Goal: Task Accomplishment & Management: Use online tool/utility

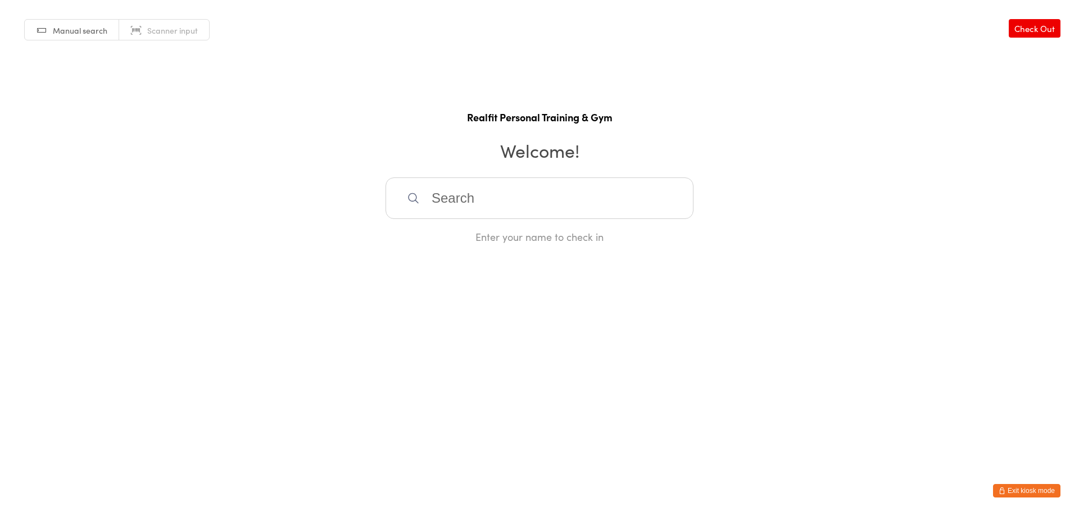
click at [1030, 494] on button "Exit kiosk mode" at bounding box center [1026, 490] width 67 height 13
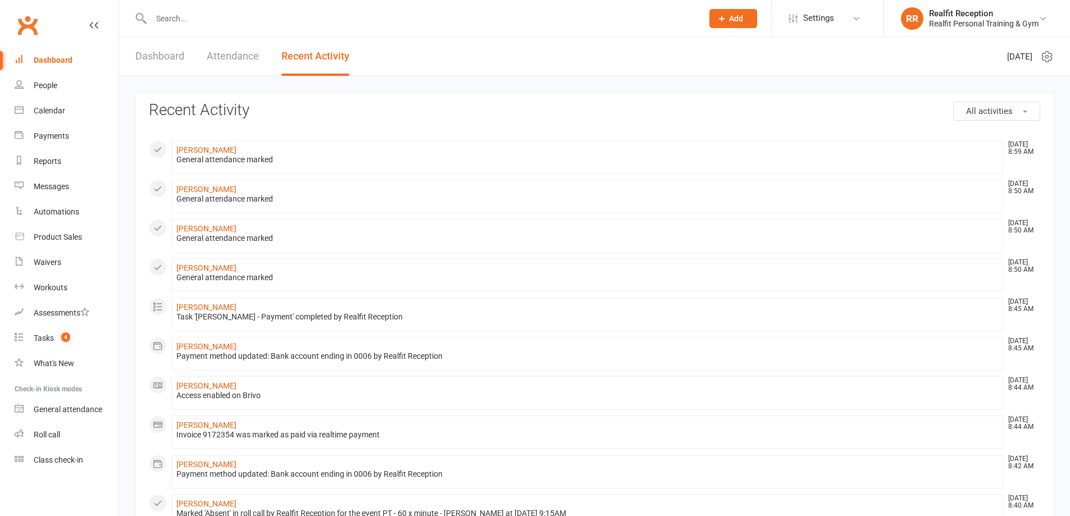
click at [216, 18] on input "text" at bounding box center [421, 19] width 547 height 16
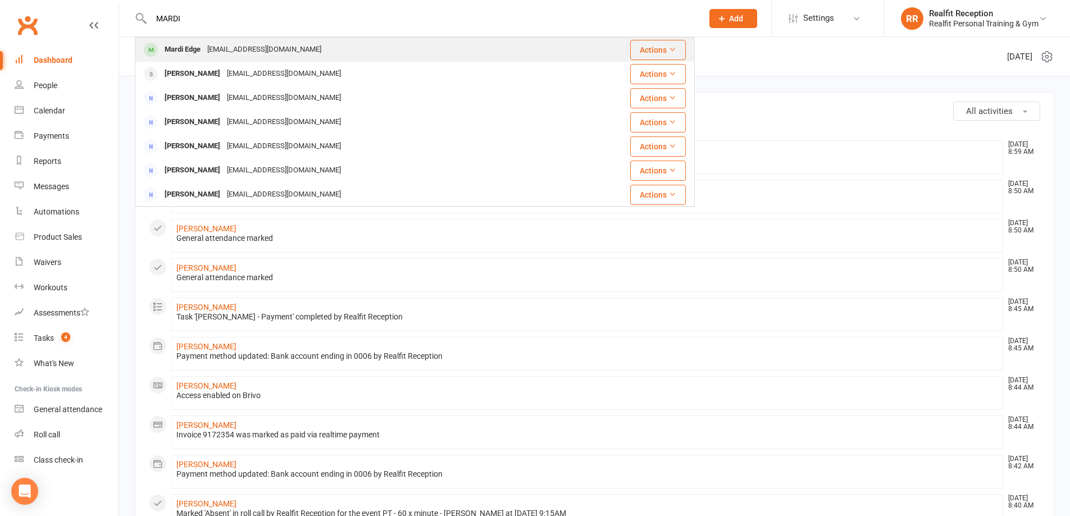
type input "MARDI"
click at [213, 49] on div "mardiedge@bigpond.com" at bounding box center [264, 50] width 121 height 16
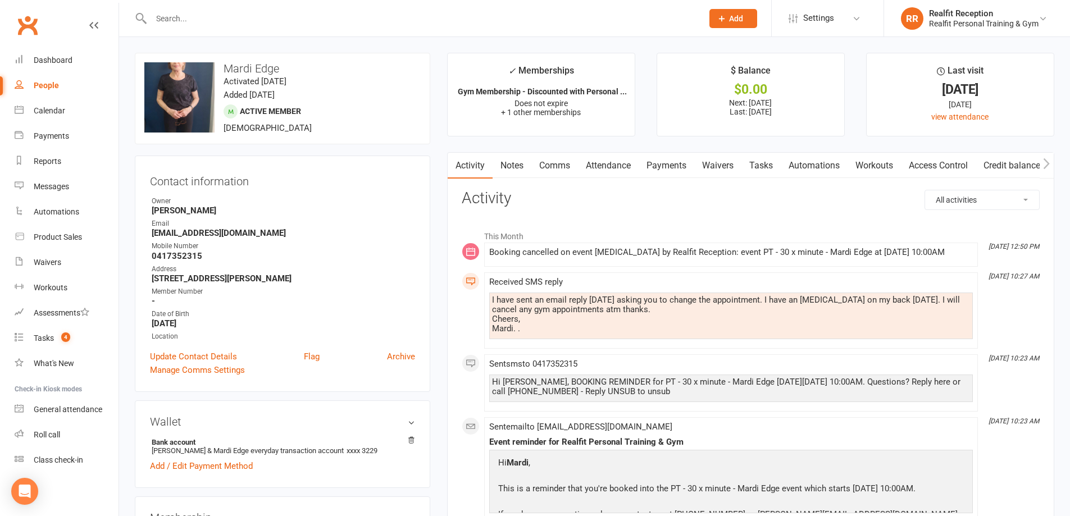
click at [669, 167] on link "Payments" at bounding box center [667, 166] width 56 height 26
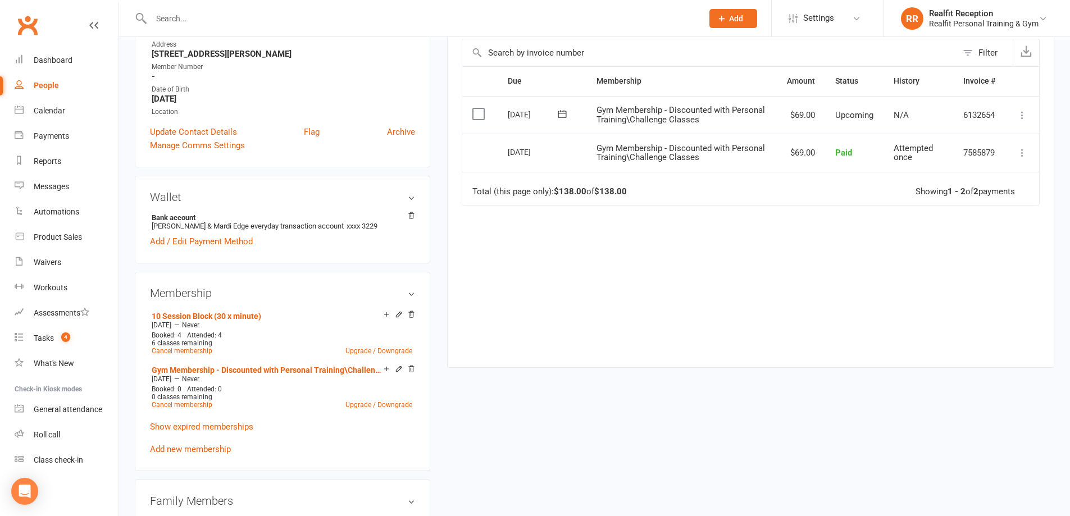
scroll to position [393, 0]
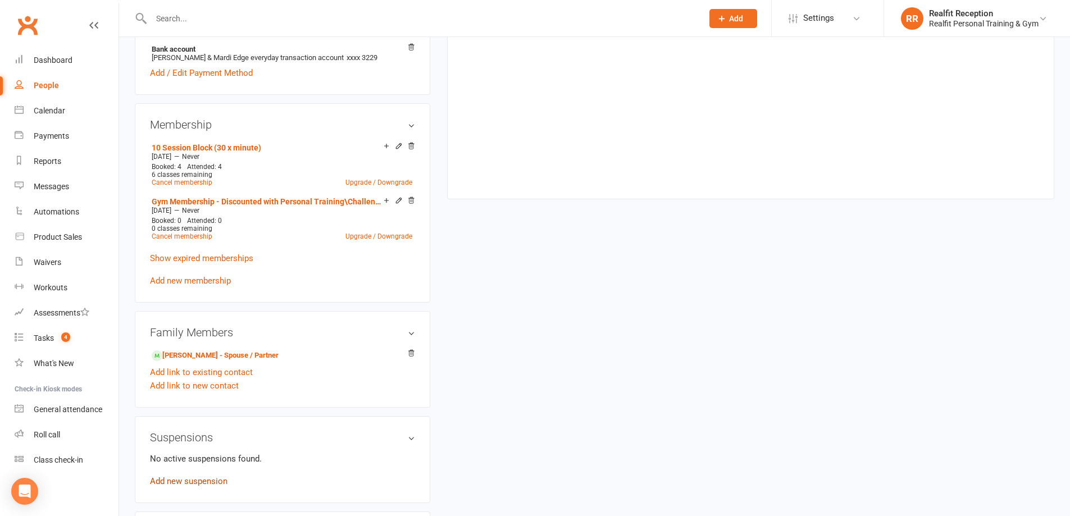
click at [210, 479] on link "Add new suspension" at bounding box center [189, 481] width 78 height 10
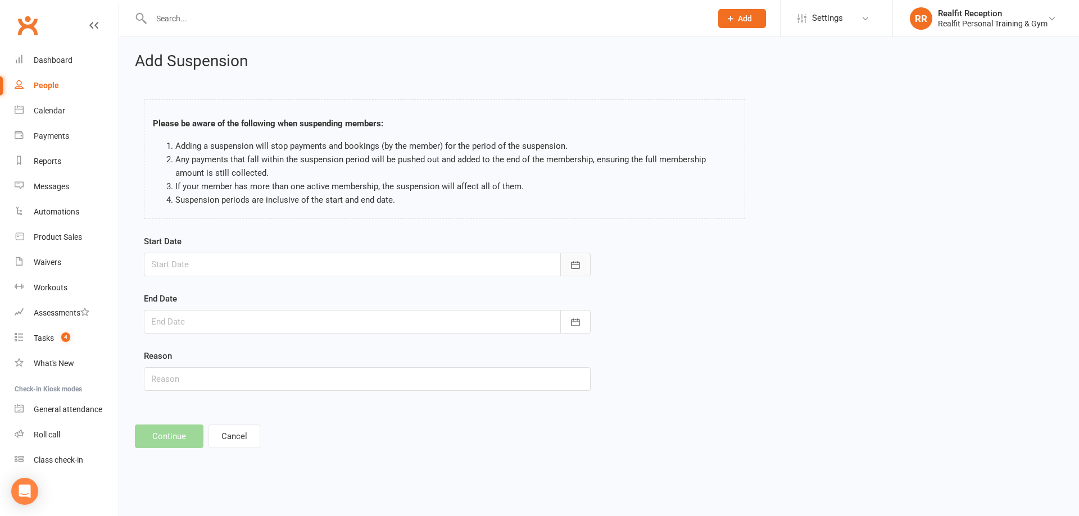
click at [577, 265] on icon "button" at bounding box center [575, 264] width 8 height 7
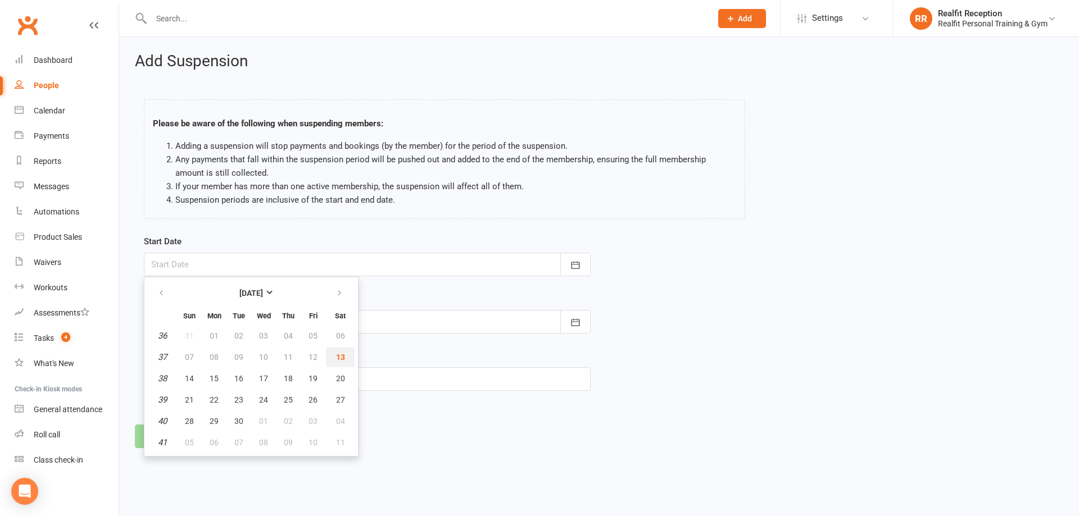
click at [336, 353] on span "13" at bounding box center [340, 357] width 9 height 9
type input "13 Sep 2025"
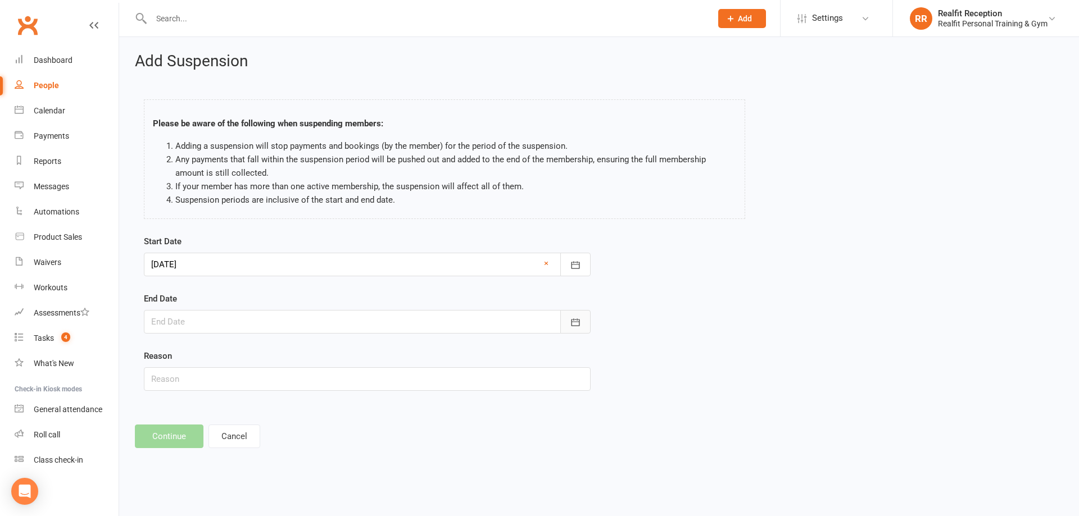
click at [581, 322] on button "button" at bounding box center [575, 322] width 30 height 24
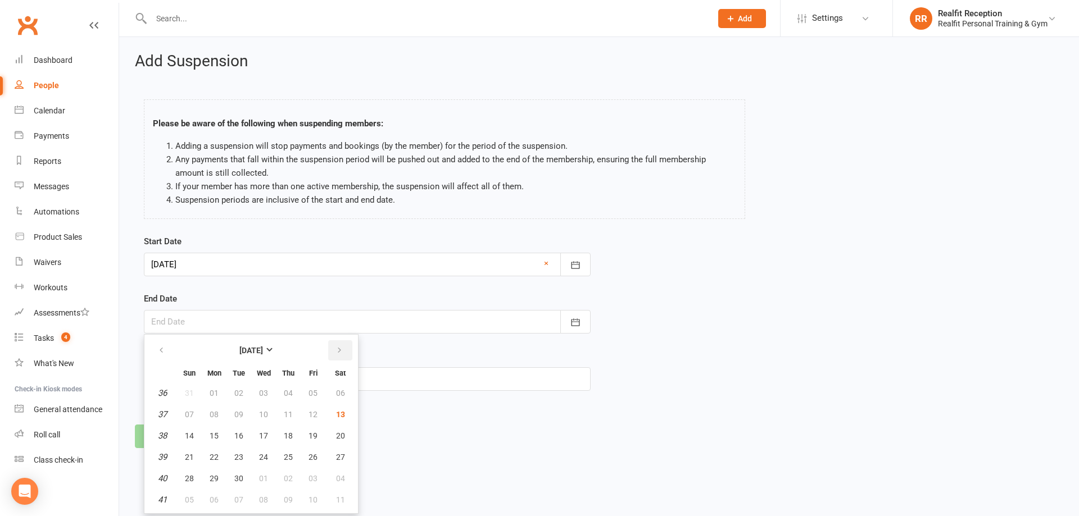
click at [337, 348] on icon "button" at bounding box center [339, 350] width 8 height 9
click at [219, 438] on button "13" at bounding box center [214, 436] width 24 height 20
type input "13 Oct 2025"
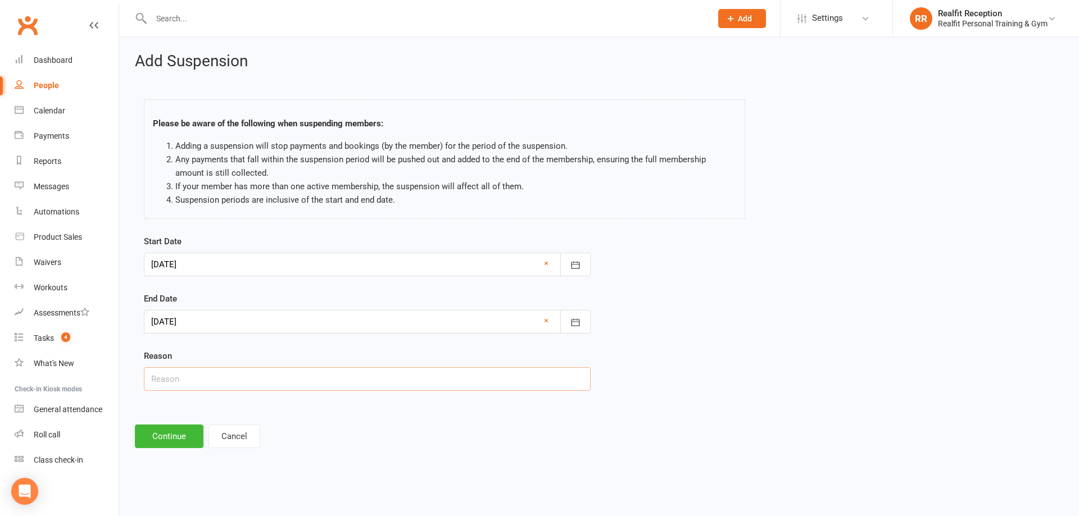
click at [222, 383] on input "text" at bounding box center [367, 379] width 447 height 24
type input "m"
type input "Medical"
click at [170, 438] on button "Continue" at bounding box center [169, 437] width 69 height 24
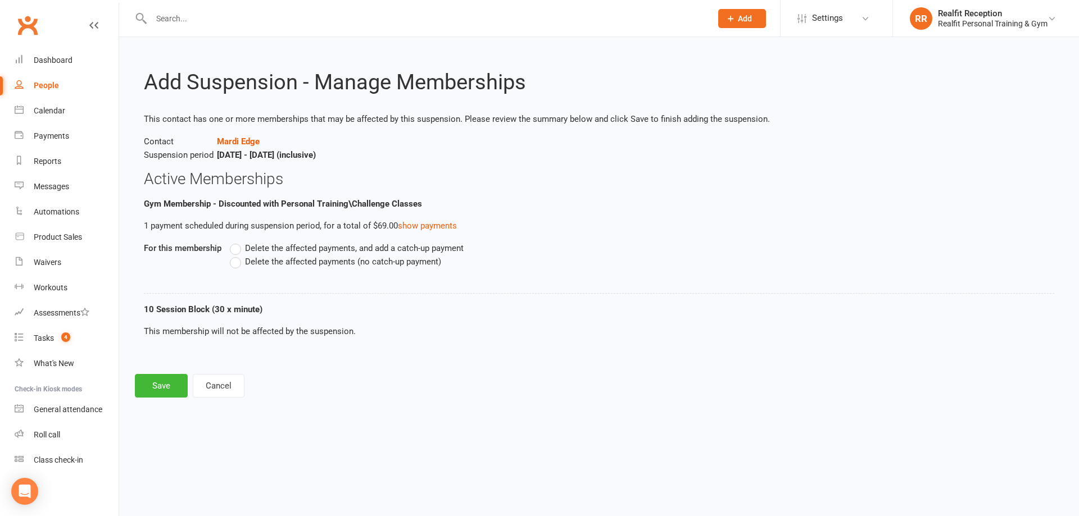
click at [235, 263] on label "Delete the affected payments (no catch-up payment)" at bounding box center [335, 261] width 211 height 13
click at [235, 255] on input "Delete the affected payments (no catch-up payment)" at bounding box center [233, 255] width 7 height 0
click at [166, 388] on button "Save" at bounding box center [161, 386] width 53 height 24
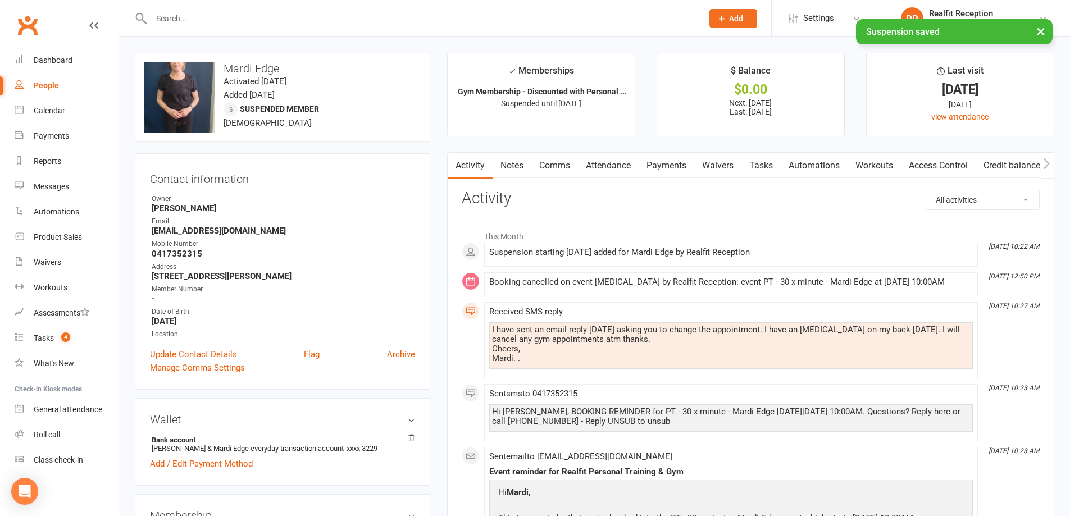
click at [667, 159] on link "Payments" at bounding box center [667, 166] width 56 height 26
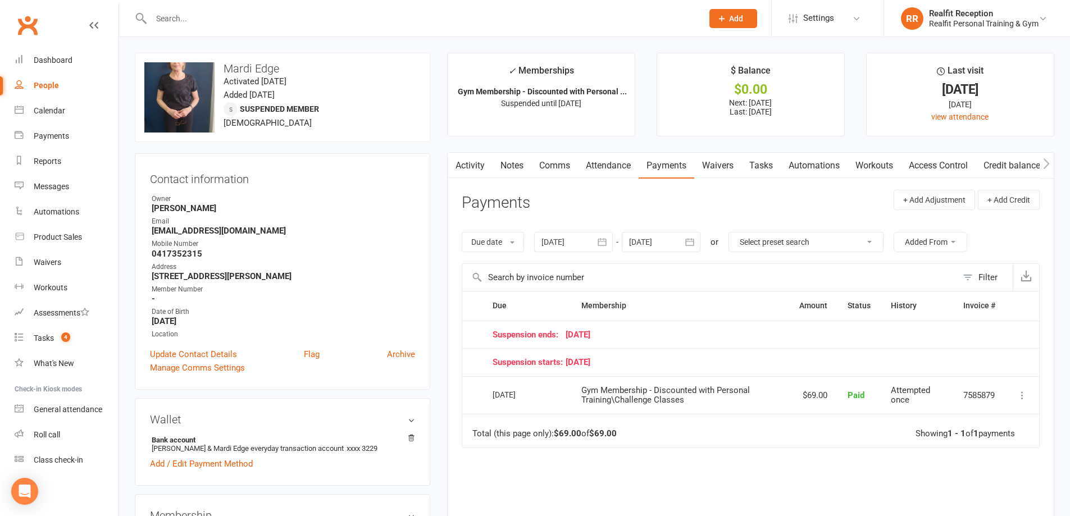
click at [694, 240] on icon "button" at bounding box center [689, 242] width 11 height 11
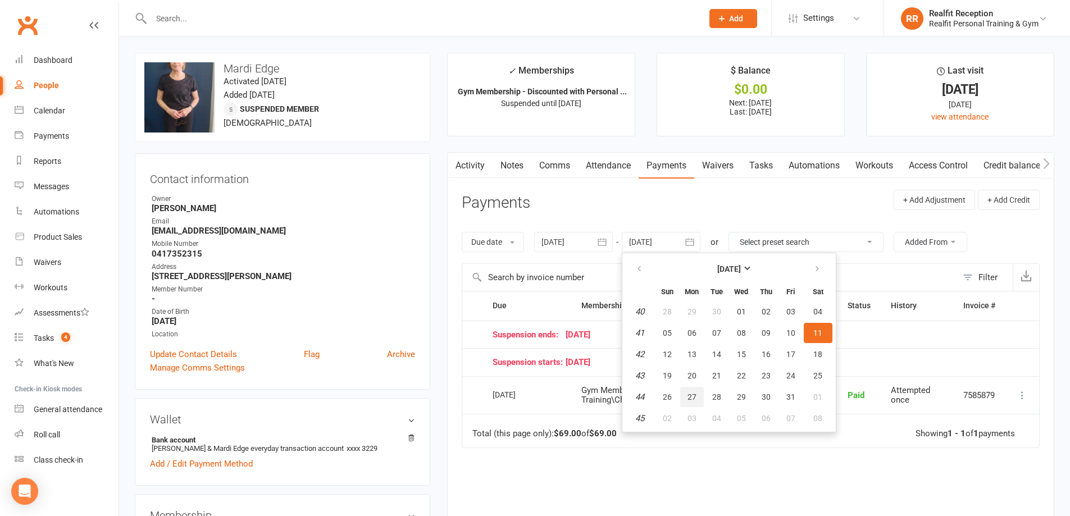
click at [695, 401] on span "27" at bounding box center [692, 397] width 9 height 9
type input "27 Oct 2025"
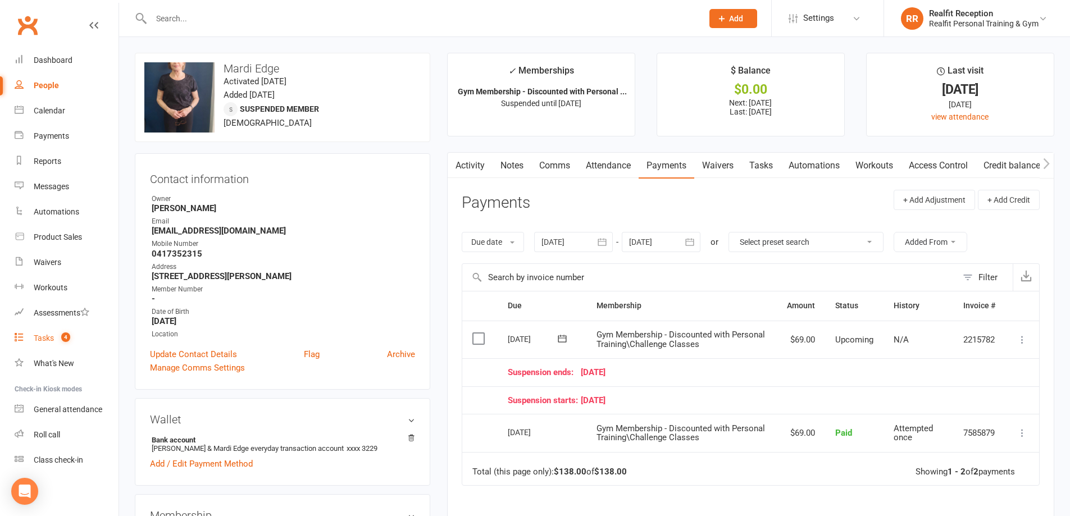
click at [40, 345] on link "Tasks 4" at bounding box center [67, 338] width 104 height 25
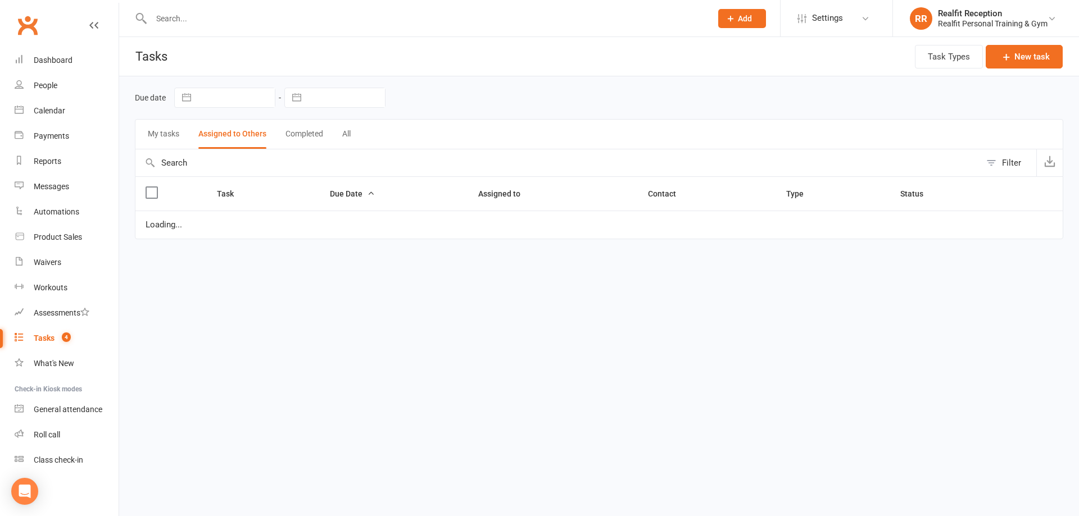
select select "started"
select select "waiting"
select select "started"
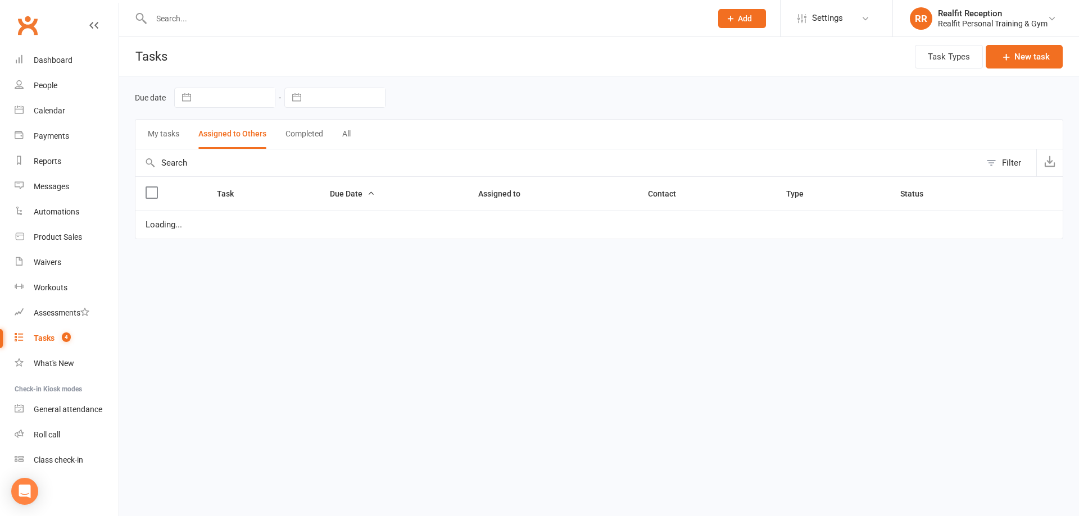
select select "started"
select select "waiting"
select select "started"
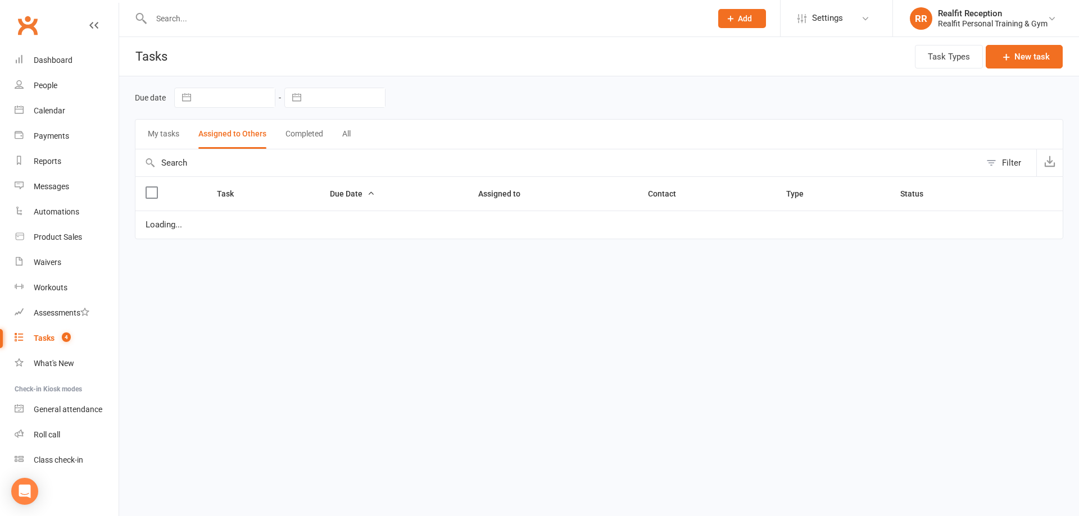
select select "waiting"
select select "started"
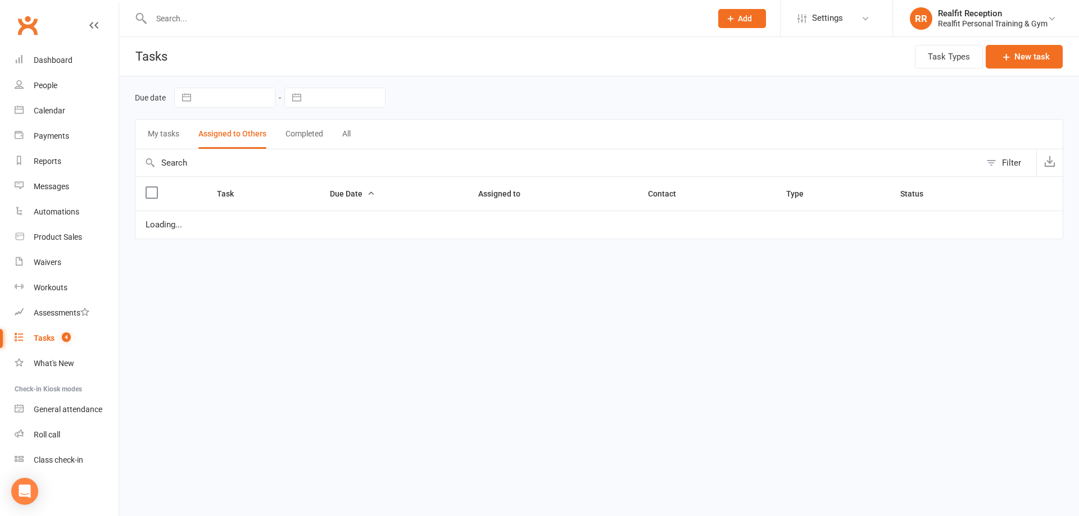
select select "started"
select select "waiting"
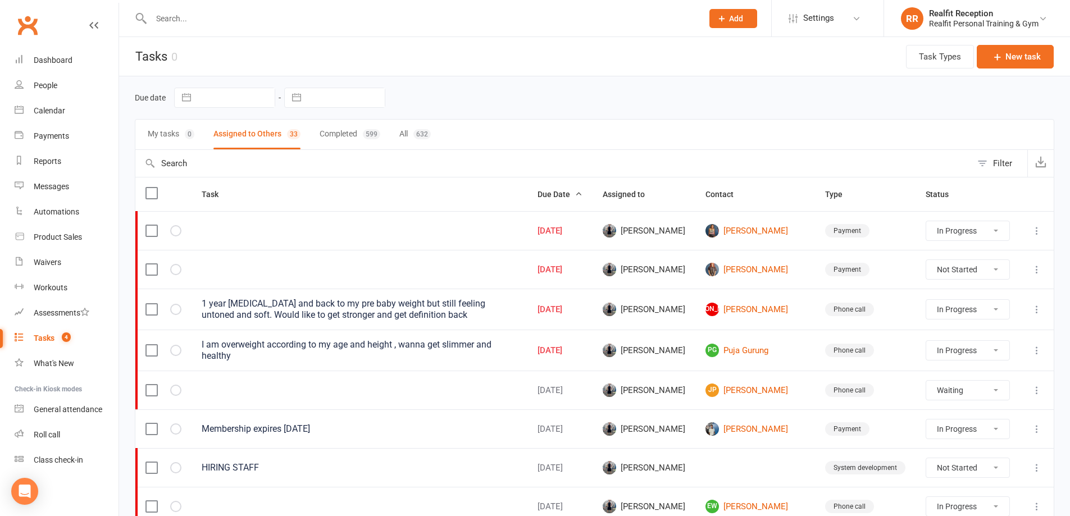
click at [1038, 233] on icon at bounding box center [1036, 230] width 11 height 11
click at [970, 274] on link "Edit" at bounding box center [979, 274] width 111 height 22
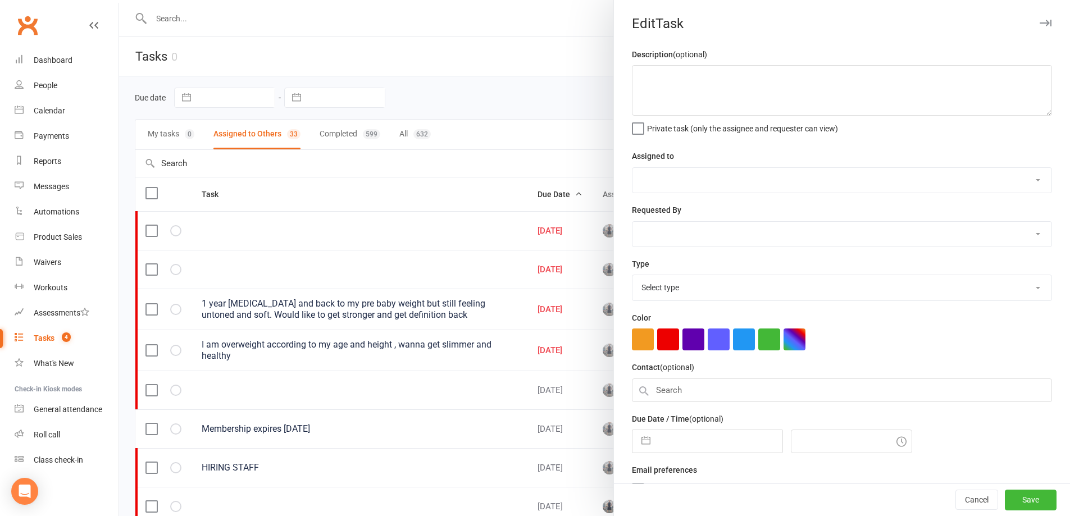
select select "49223"
type input "13 Sep 2025"
type input "7:30am"
select select "30000"
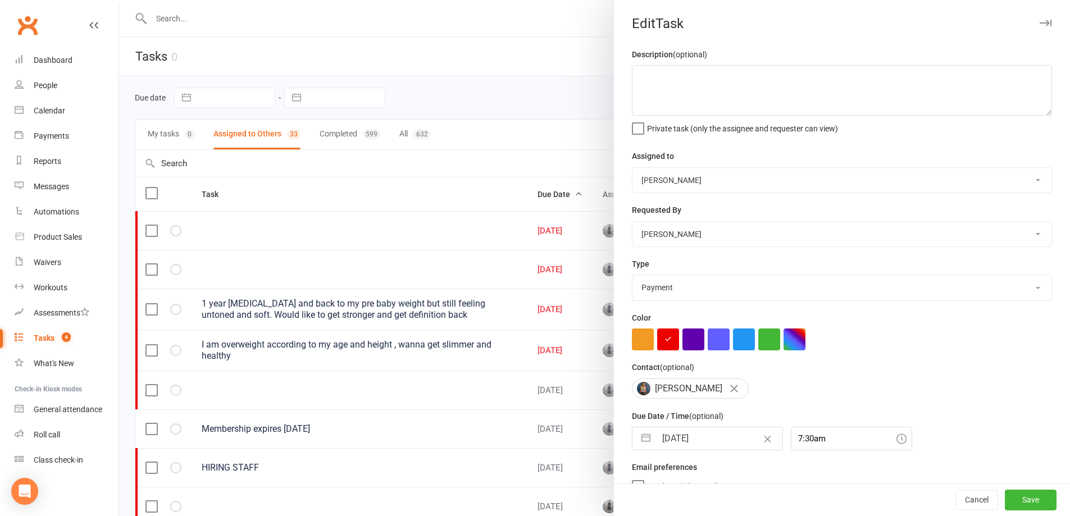
select select "7"
select select "2025"
select select "8"
select select "2025"
select select "9"
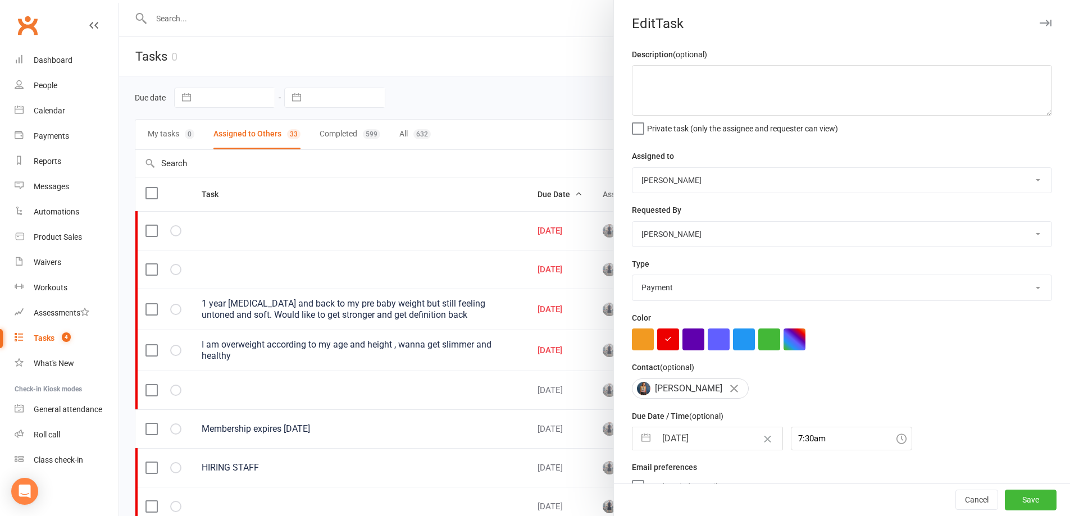
select select "2025"
click at [714, 441] on input "13 Sep 2025" at bounding box center [719, 439] width 126 height 22
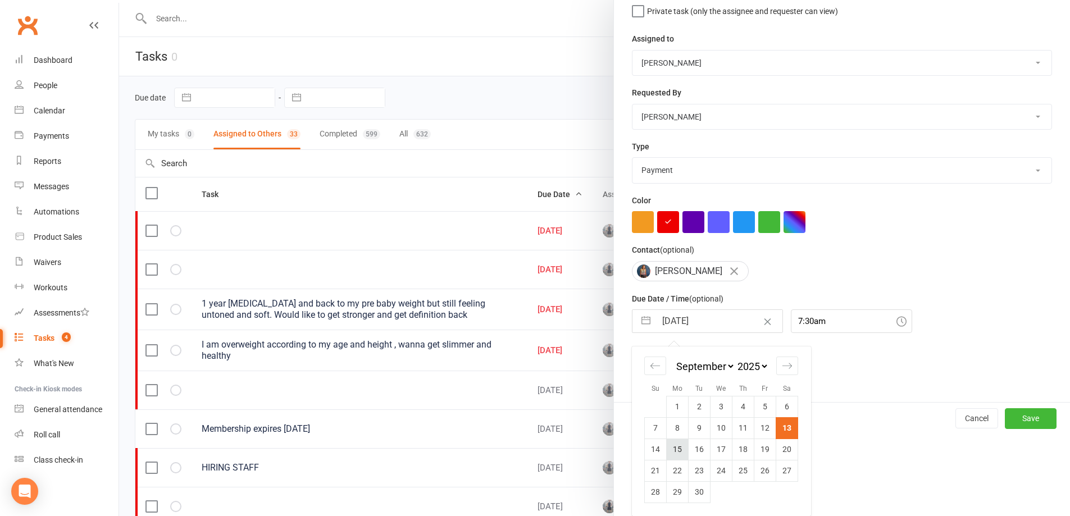
click at [676, 456] on td "15" at bounding box center [678, 449] width 22 height 21
type input "15 Sep 2025"
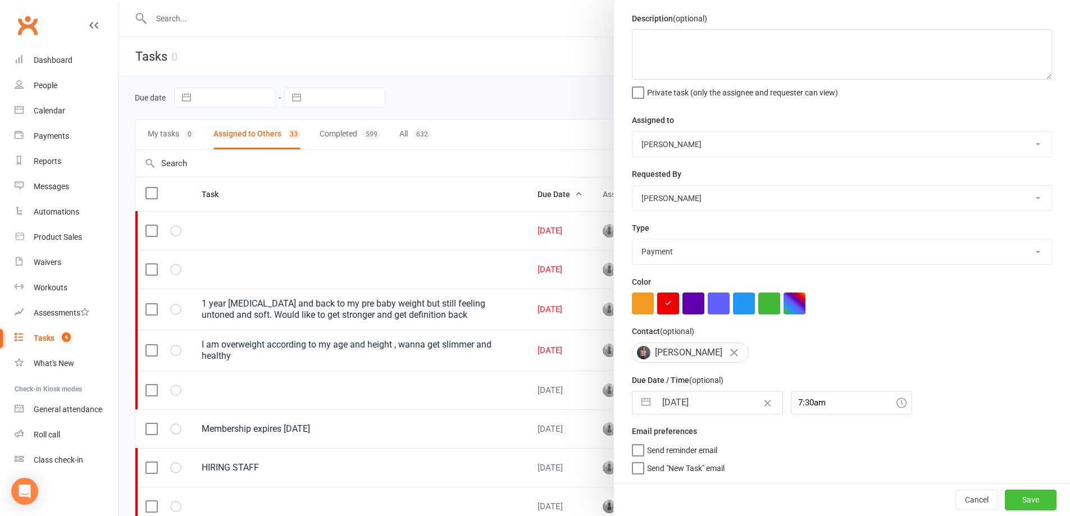
click at [1013, 502] on button "Save" at bounding box center [1031, 500] width 52 height 20
select select "started"
select select "waiting"
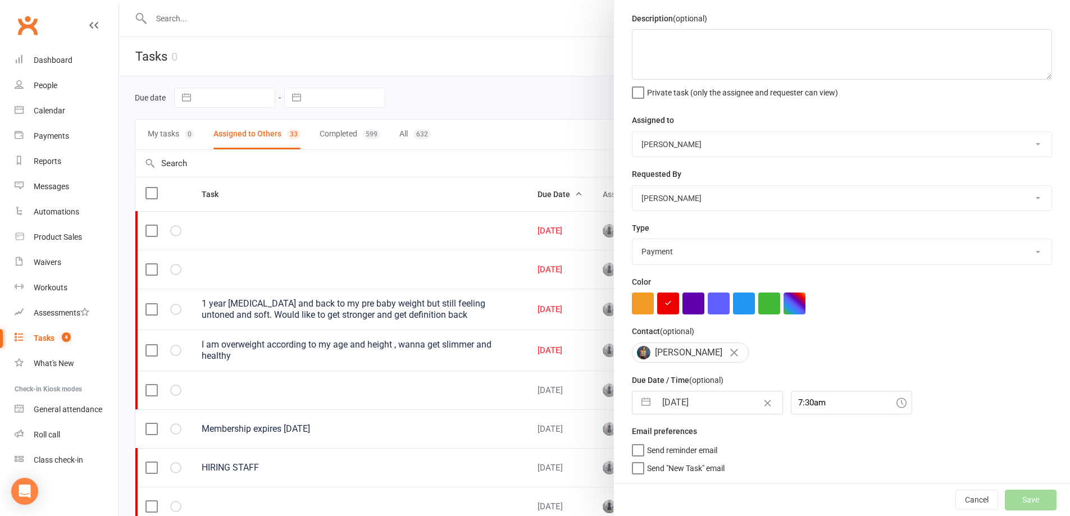
select select "started"
select select "waiting"
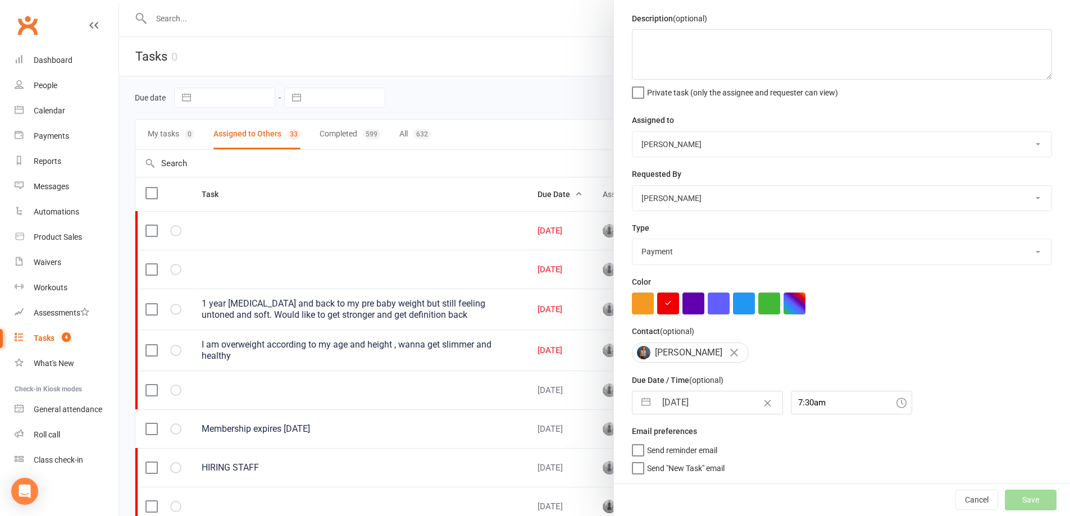
select select "started"
select select "waiting"
select select "started"
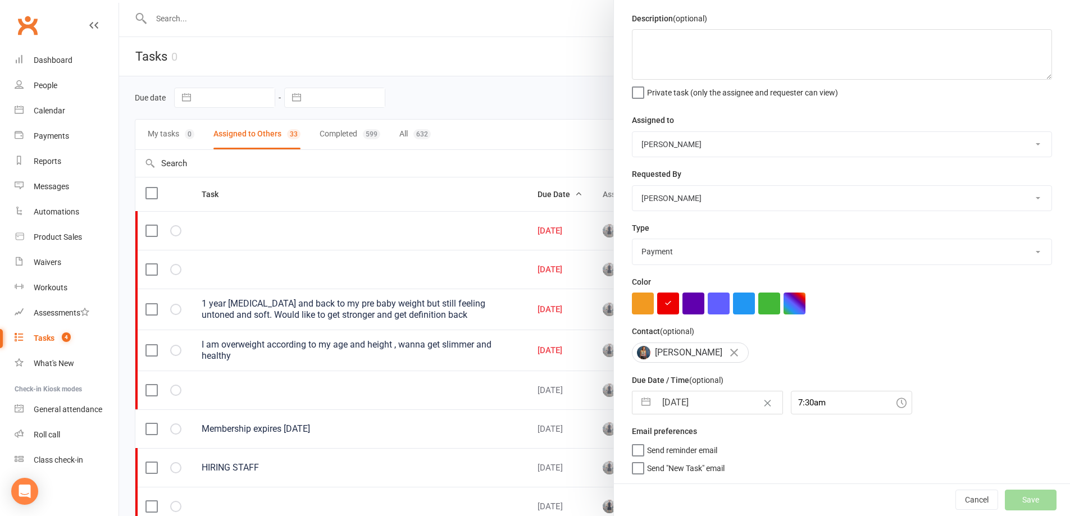
select select "started"
select select "waiting"
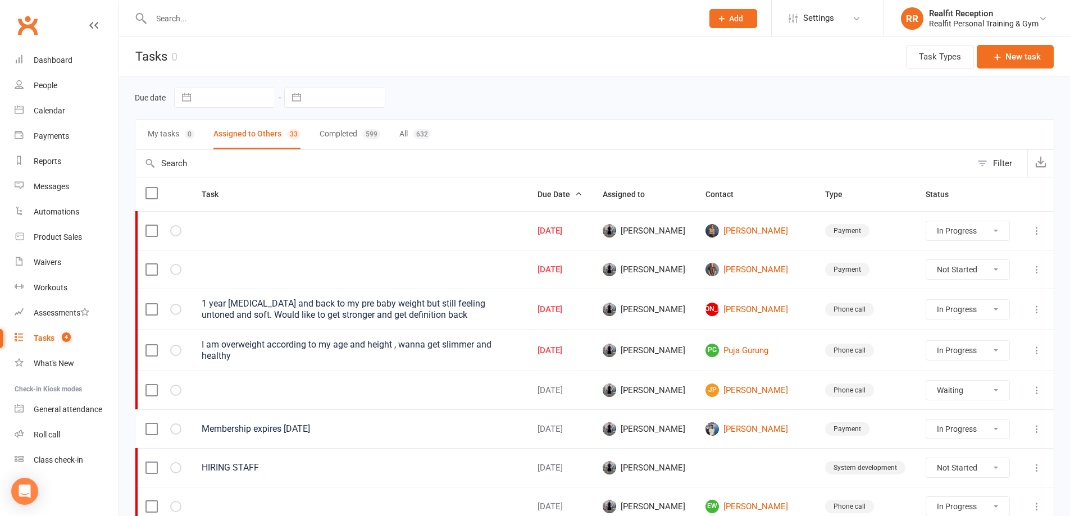
select select "started"
select select "waiting"
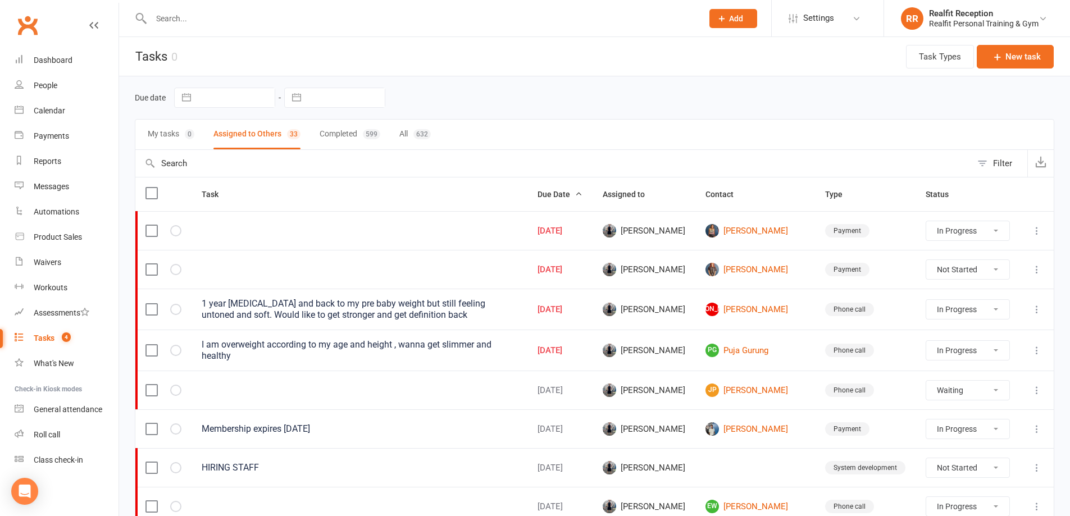
select select "started"
select select "waiting"
select select "started"
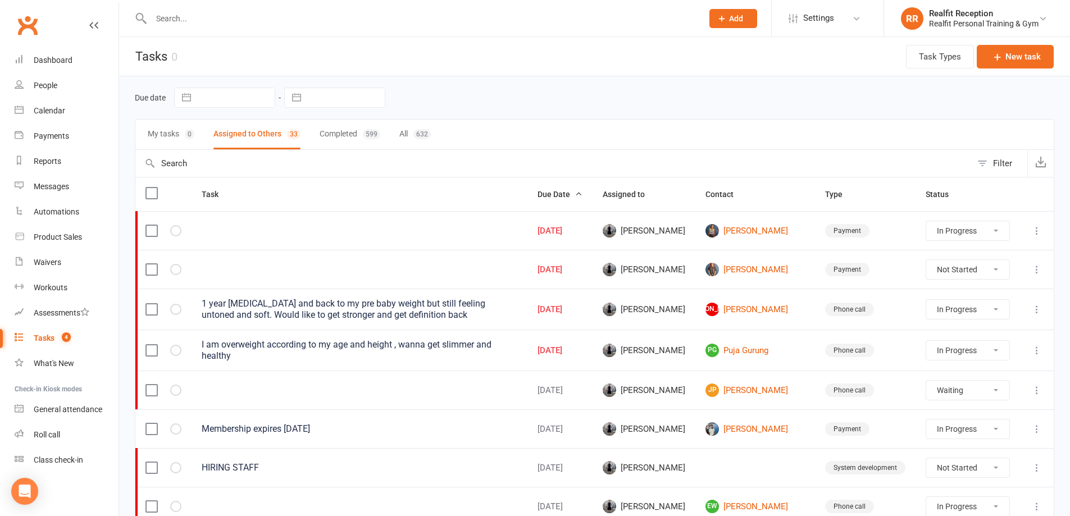
select select "waiting"
select select "started"
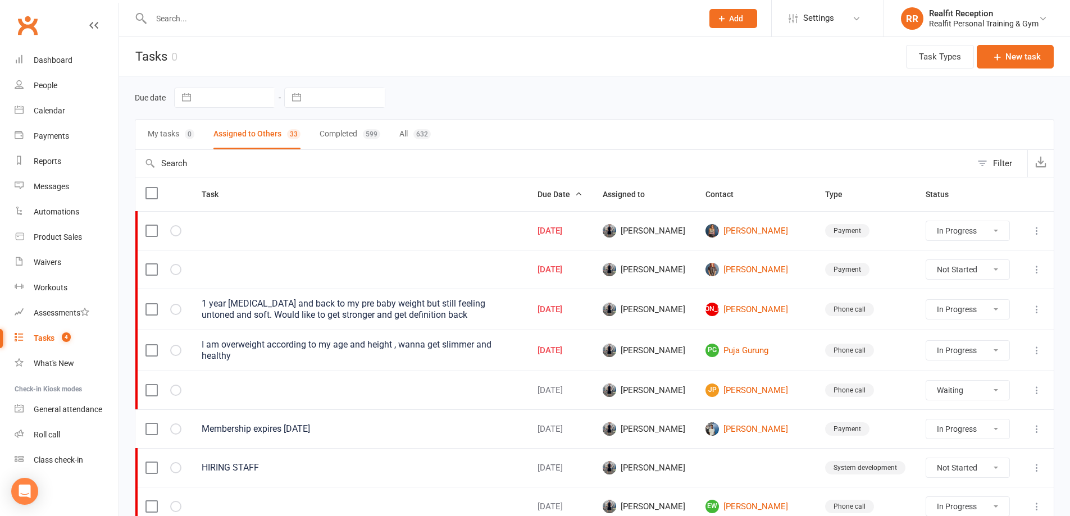
select select "started"
select select "waiting"
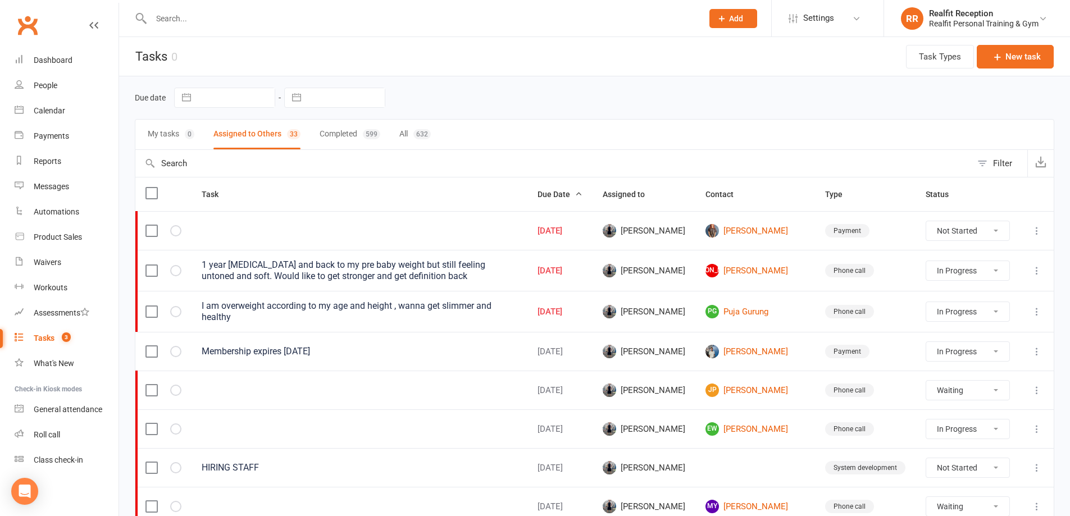
click at [1039, 272] on icon at bounding box center [1036, 270] width 11 height 11
click at [991, 313] on link "Edit" at bounding box center [979, 314] width 111 height 22
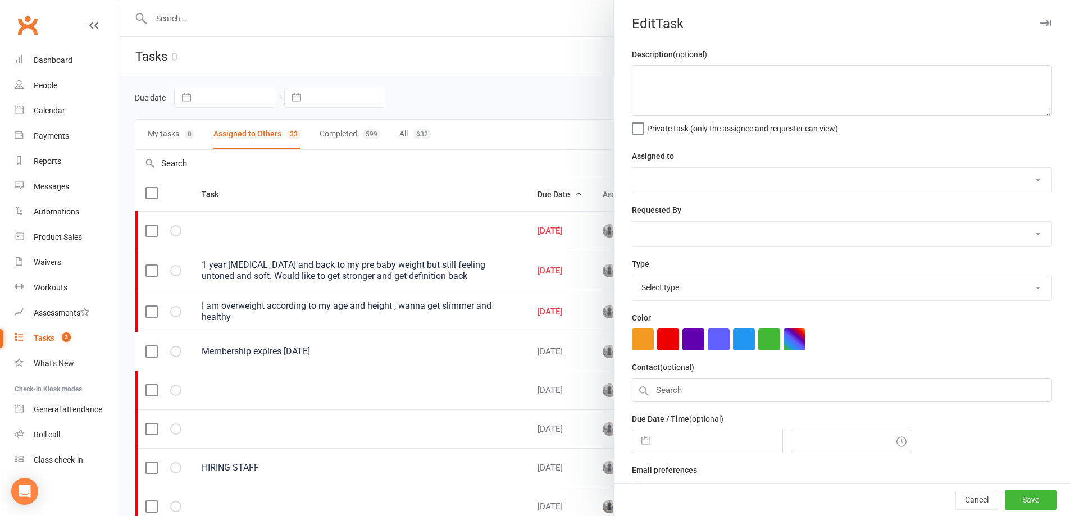
type textarea "1 year postpartum and back to my pre baby weight but still feeling untoned and …"
select select "49223"
type input "13 Sep 2025"
type input "9:45am"
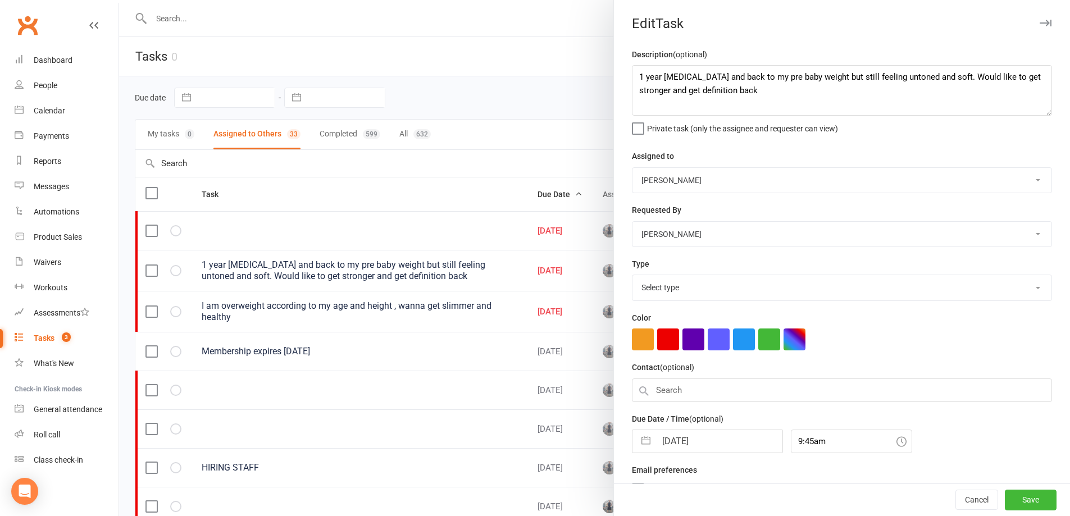
select select "26751"
select select "7"
select select "2025"
select select "8"
select select "2025"
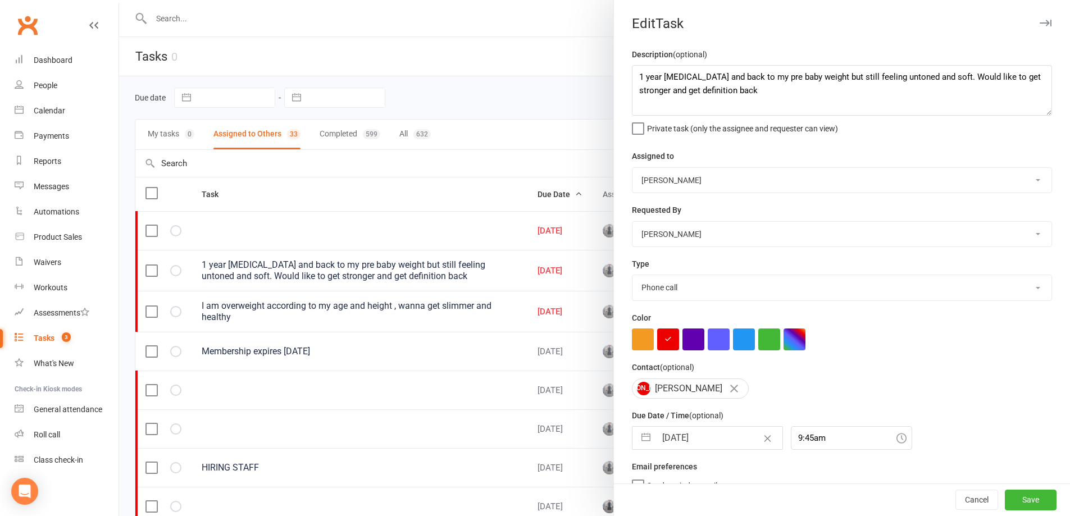
select select "9"
select select "2025"
click at [710, 441] on input "13 Sep 2025" at bounding box center [719, 438] width 126 height 22
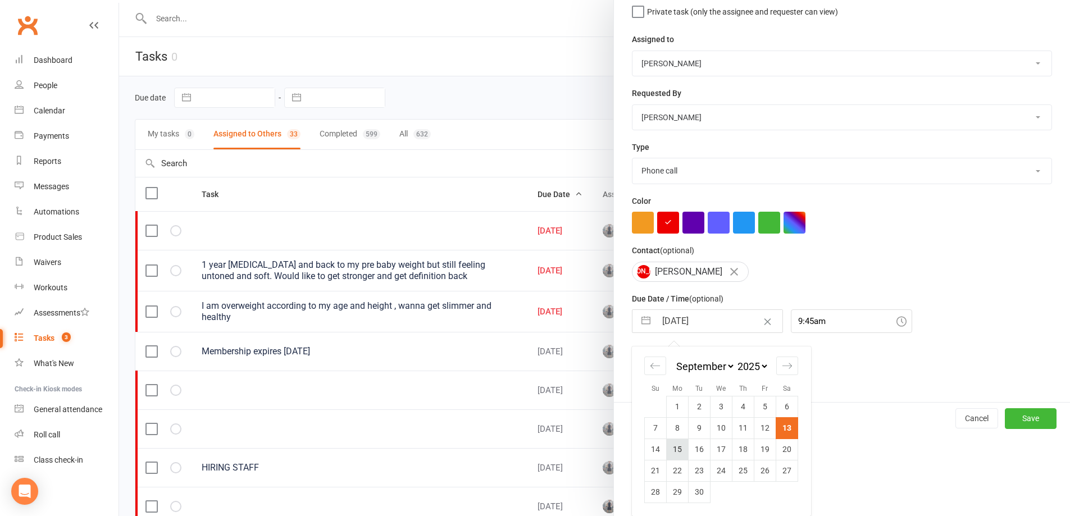
click at [674, 453] on td "15" at bounding box center [678, 449] width 22 height 21
type input "15 Sep 2025"
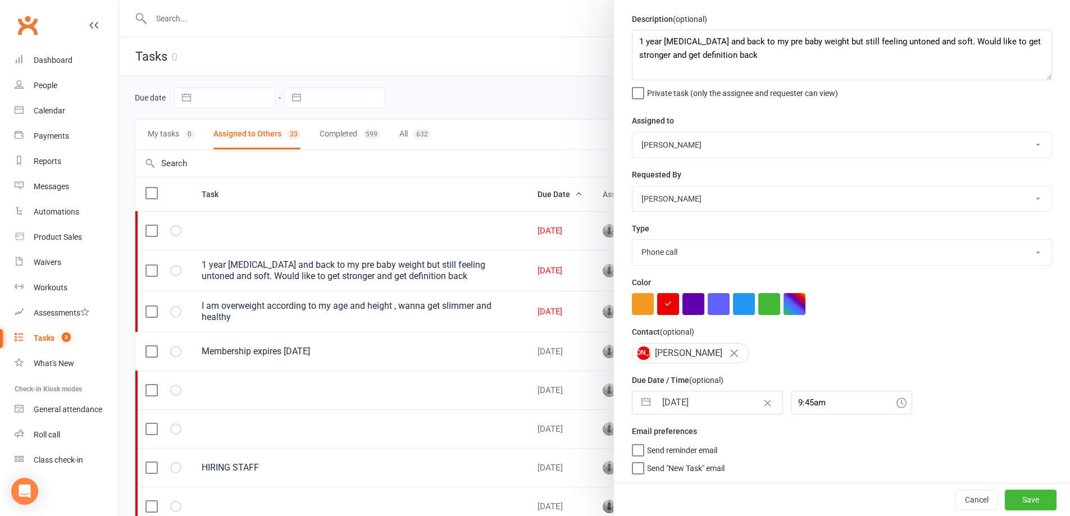
scroll to position [40, 0]
click at [1031, 511] on div "Cancel Save" at bounding box center [842, 500] width 456 height 32
click at [1024, 503] on button "Save" at bounding box center [1031, 500] width 52 height 20
select select "waiting"
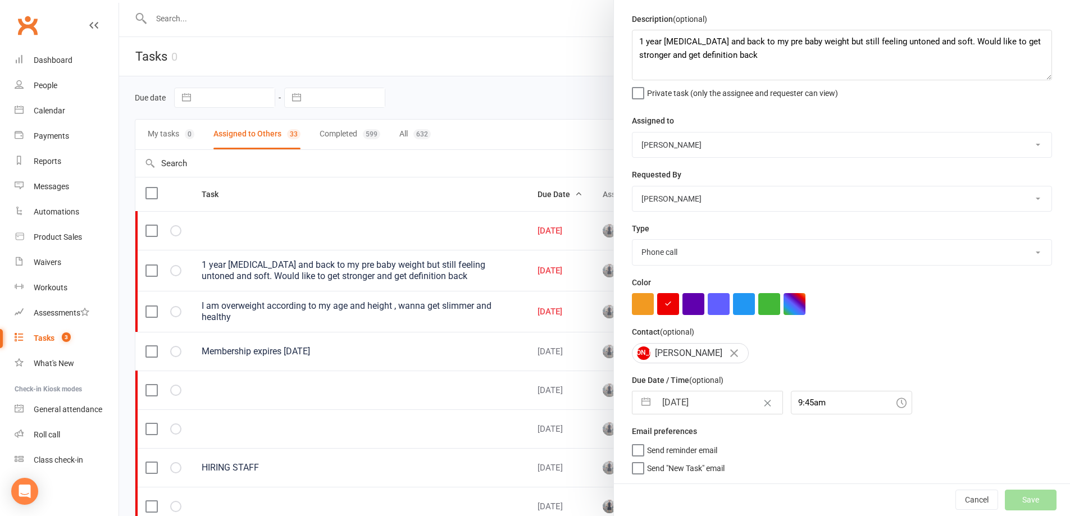
select select "waiting"
select select "started"
select select "waiting"
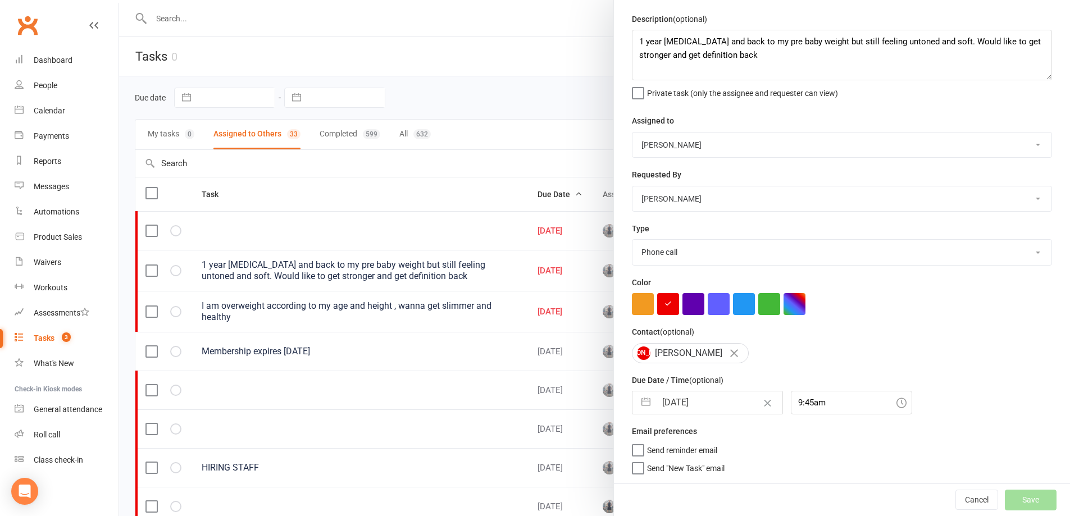
select select "started"
select select "waiting"
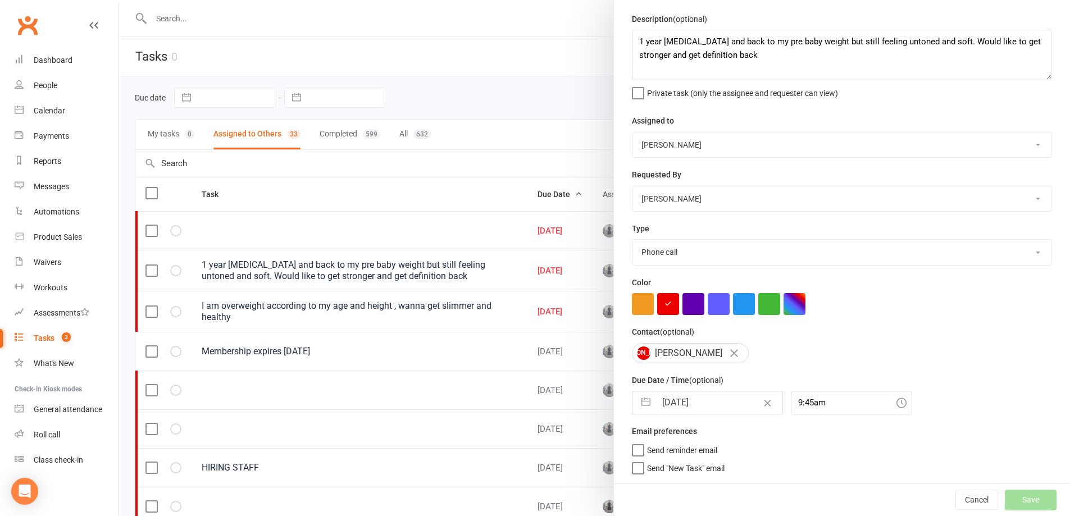
select select "started"
select select "waiting"
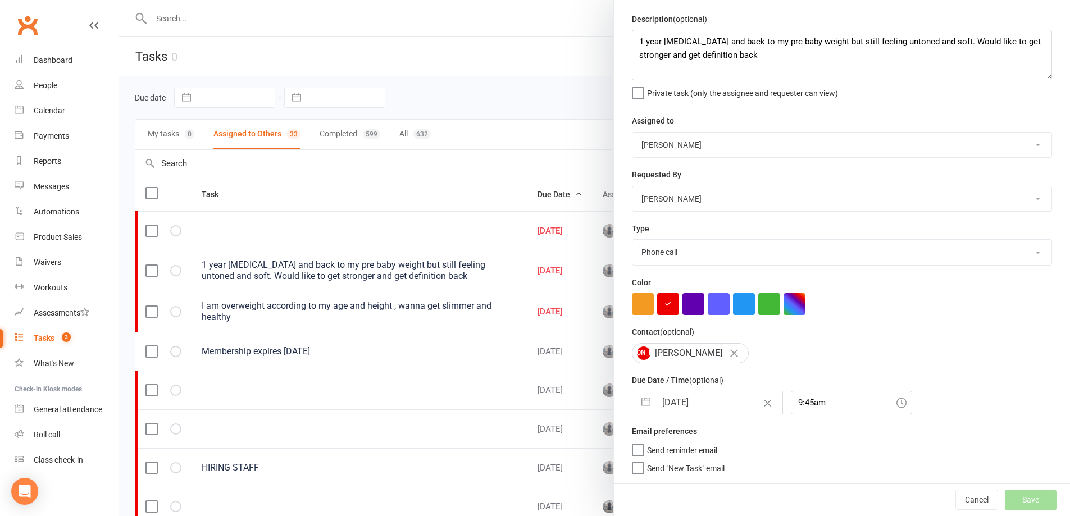
select select "started"
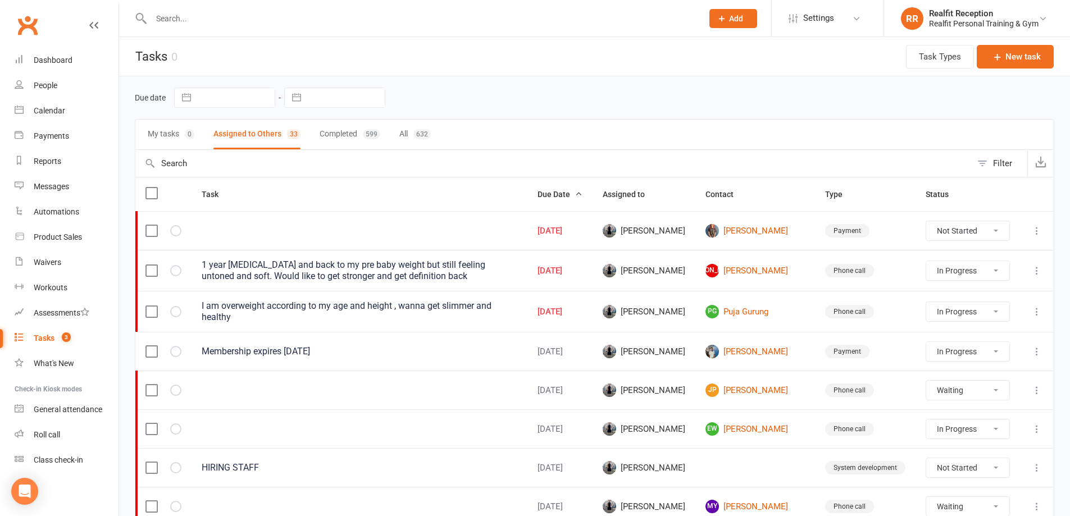
select select "waiting"
select select "started"
select select "waiting"
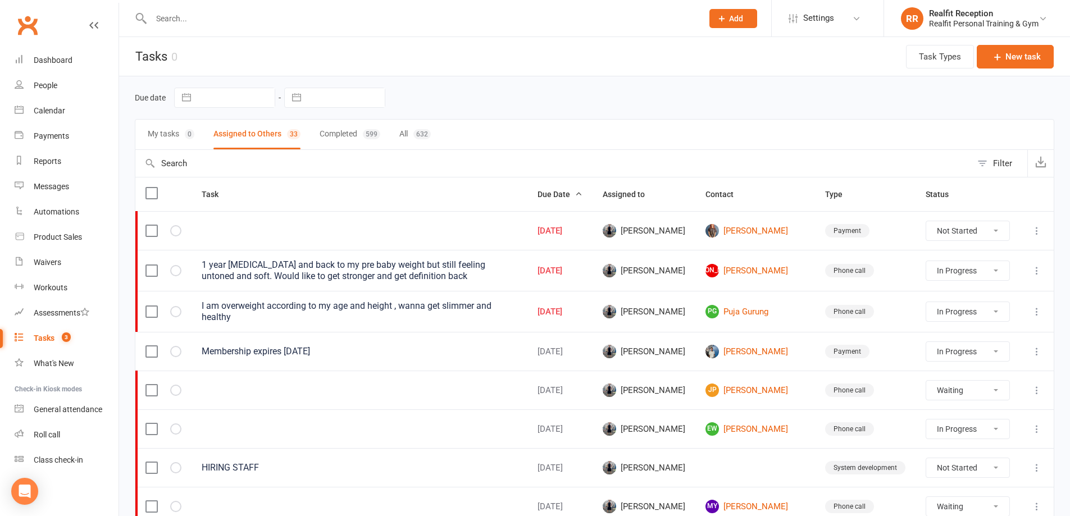
select select "waiting"
select select "started"
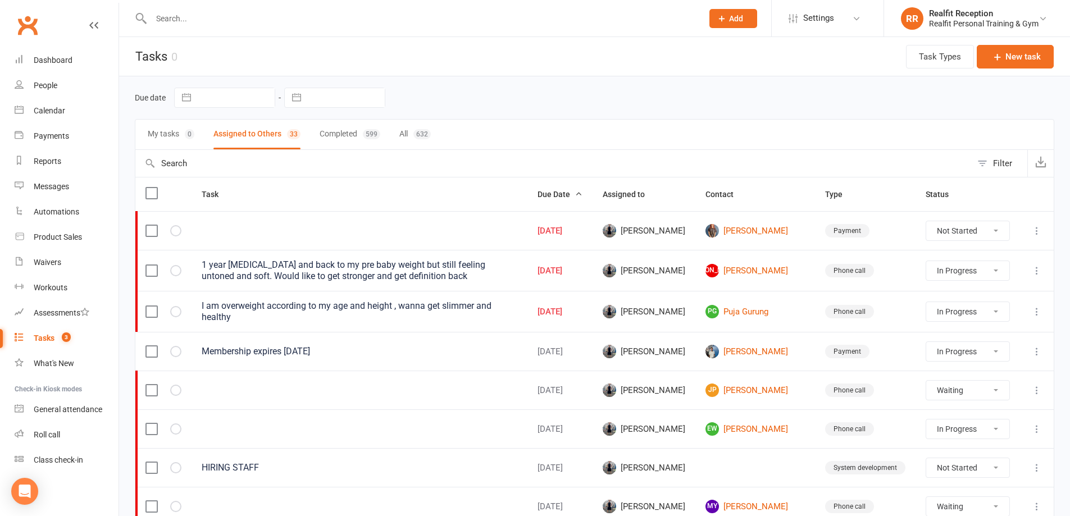
select select "started"
select select "waiting"
select select "started"
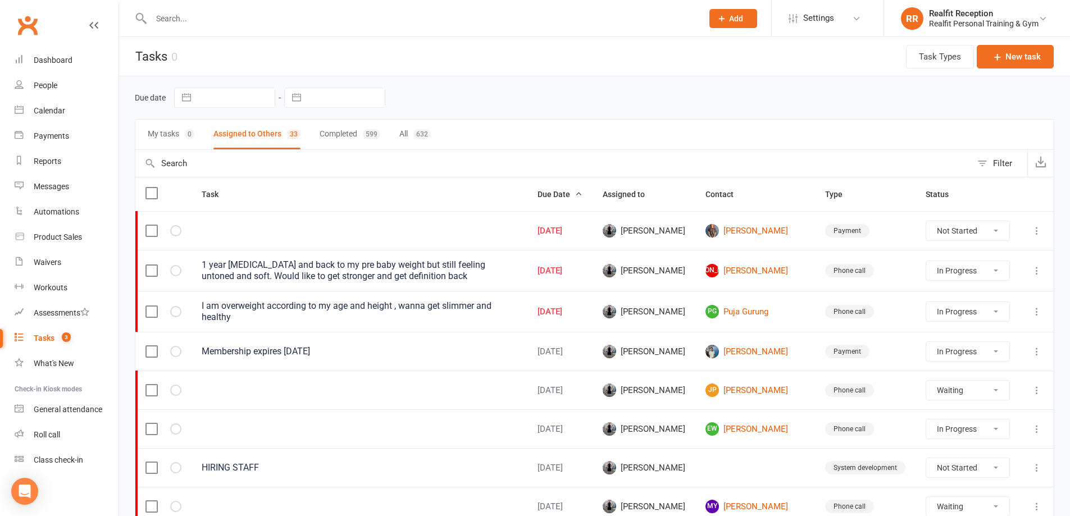
select select "started"
select select "waiting"
select select "started"
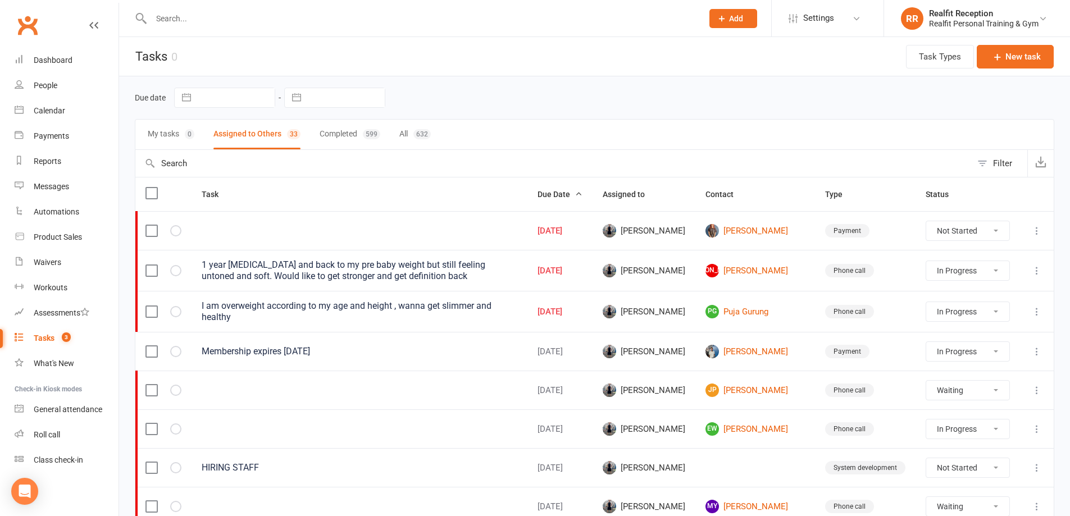
select select "waiting"
select select "started"
select select "waiting"
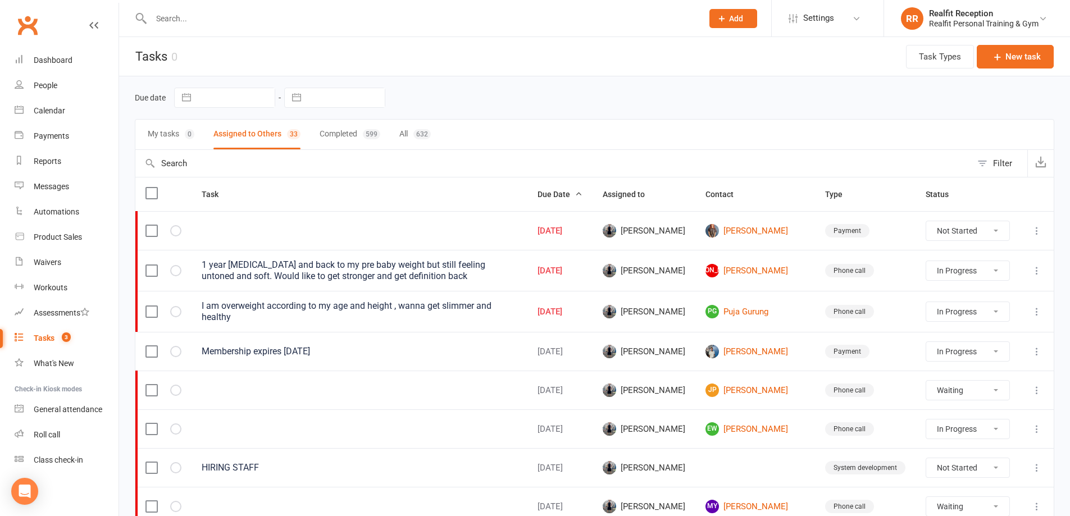
select select "started"
select select "waiting"
select select "started"
select select "waiting"
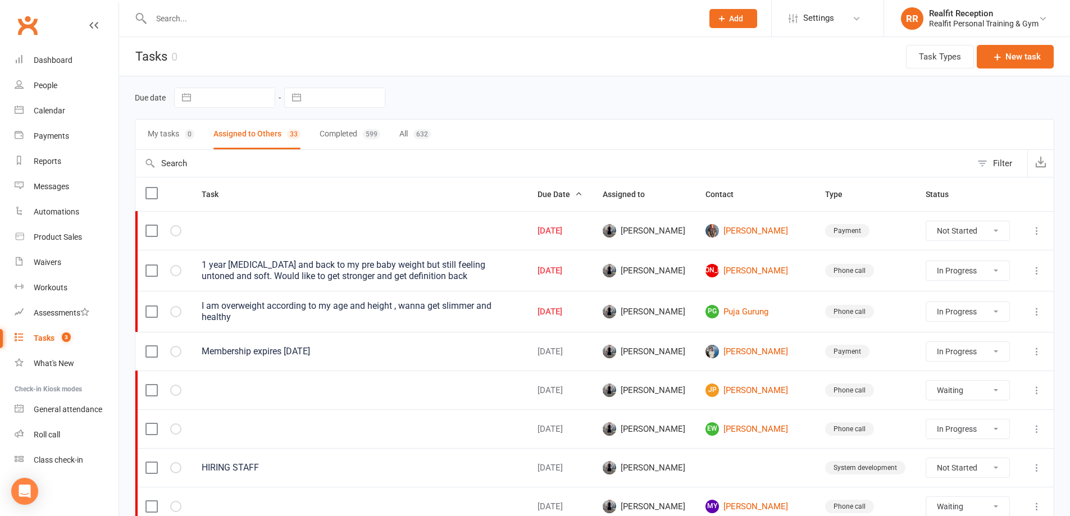
select select "started"
select select "waiting"
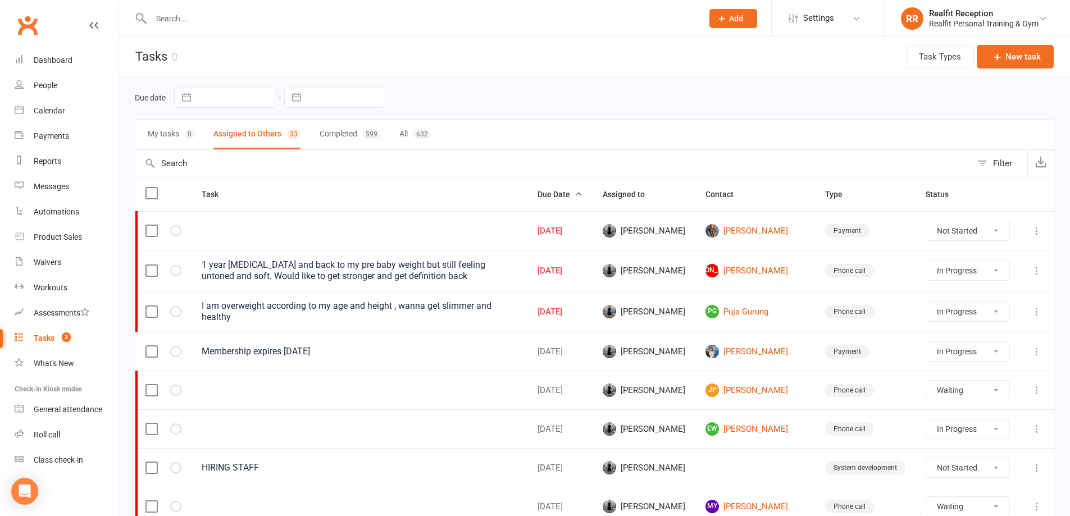
select select "started"
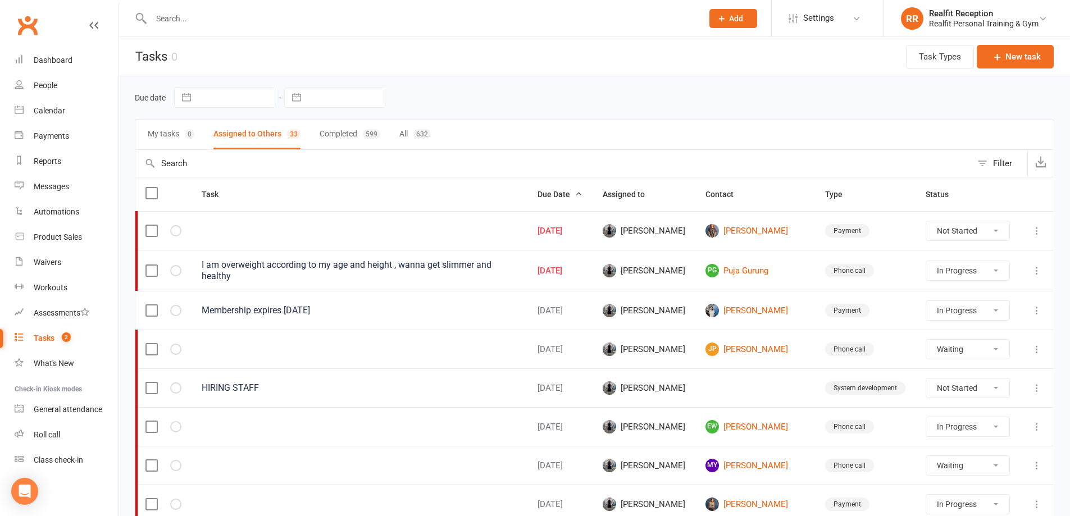
click at [1037, 230] on icon at bounding box center [1036, 230] width 11 height 11
click at [957, 276] on link "Edit" at bounding box center [979, 274] width 111 height 22
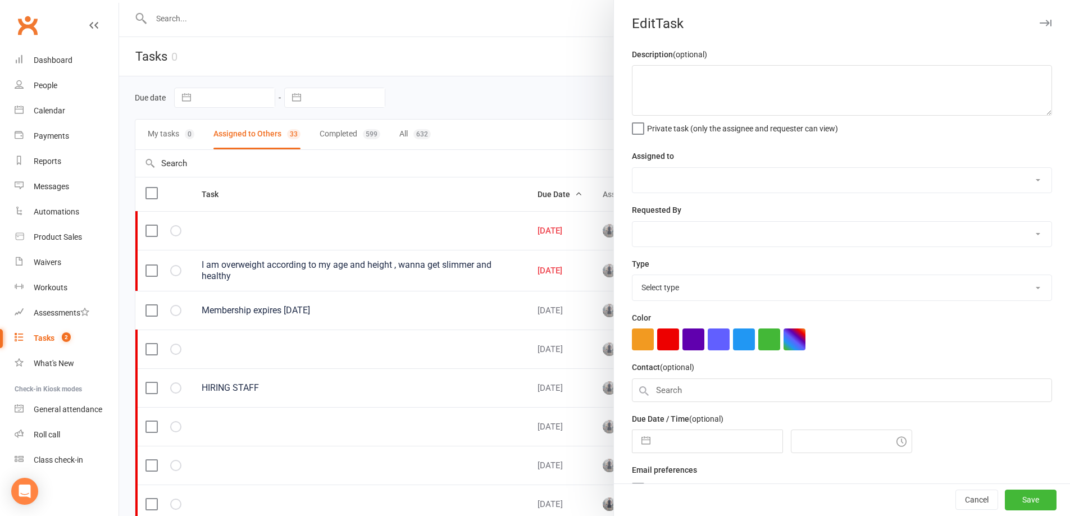
select select "49223"
type input "13 Sep 2025"
type input "7:30am"
select select "30000"
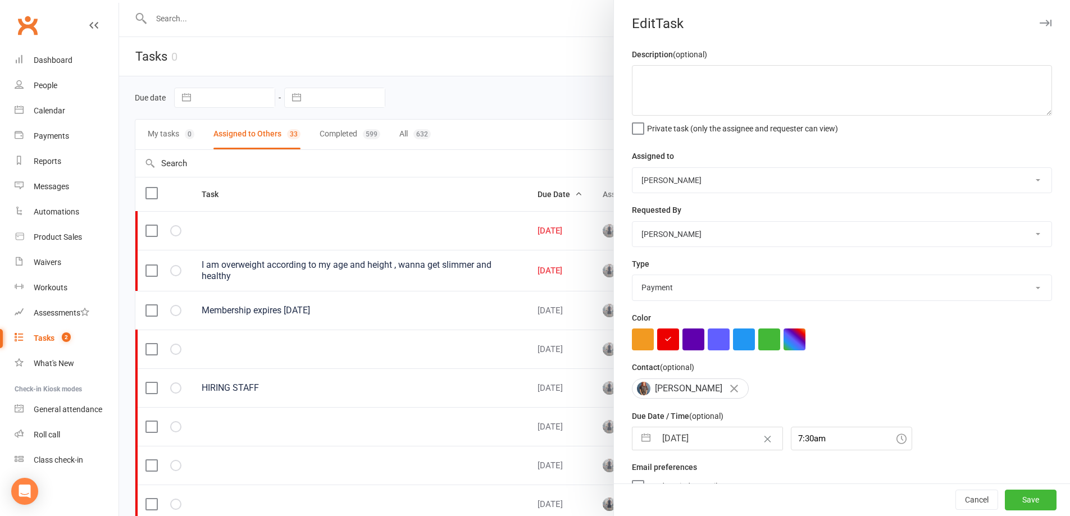
click at [717, 442] on input "13 Sep 2025" at bounding box center [719, 439] width 126 height 22
select select "7"
select select "2025"
select select "8"
select select "2025"
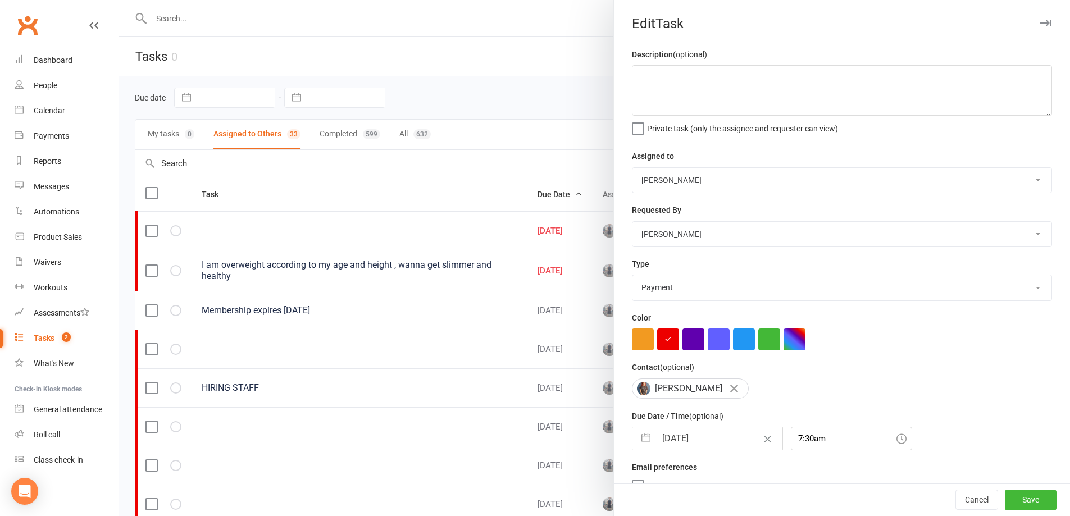
select select "9"
select select "2025"
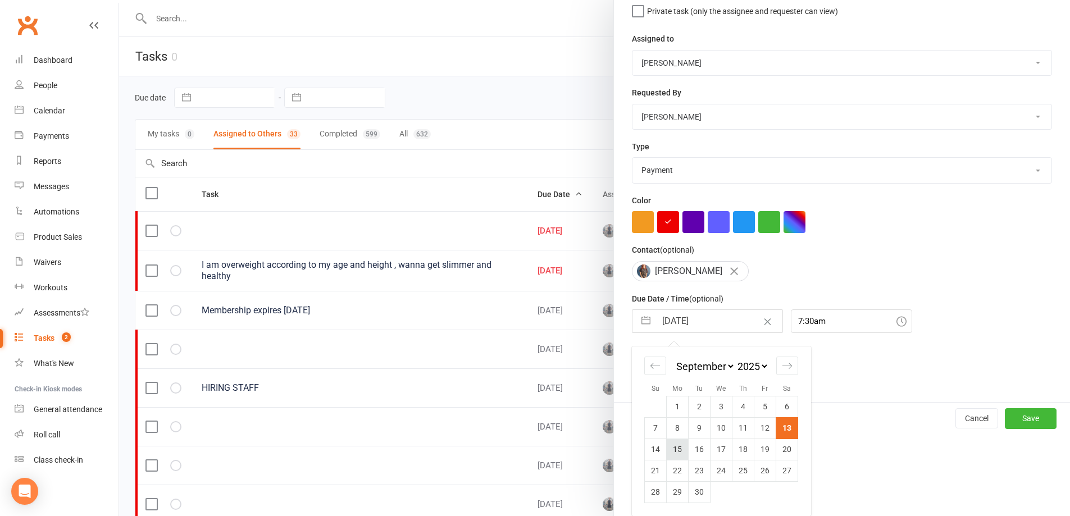
click at [670, 448] on td "15" at bounding box center [678, 449] width 22 height 21
type input "15 Sep 2025"
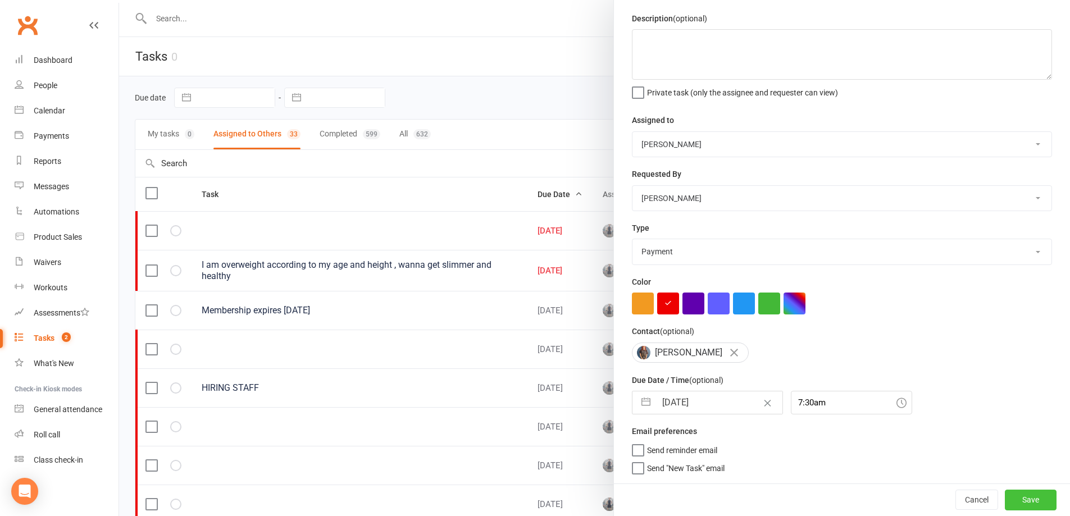
click at [1005, 496] on button "Save" at bounding box center [1031, 500] width 52 height 20
select select "started"
select select "waiting"
select select "started"
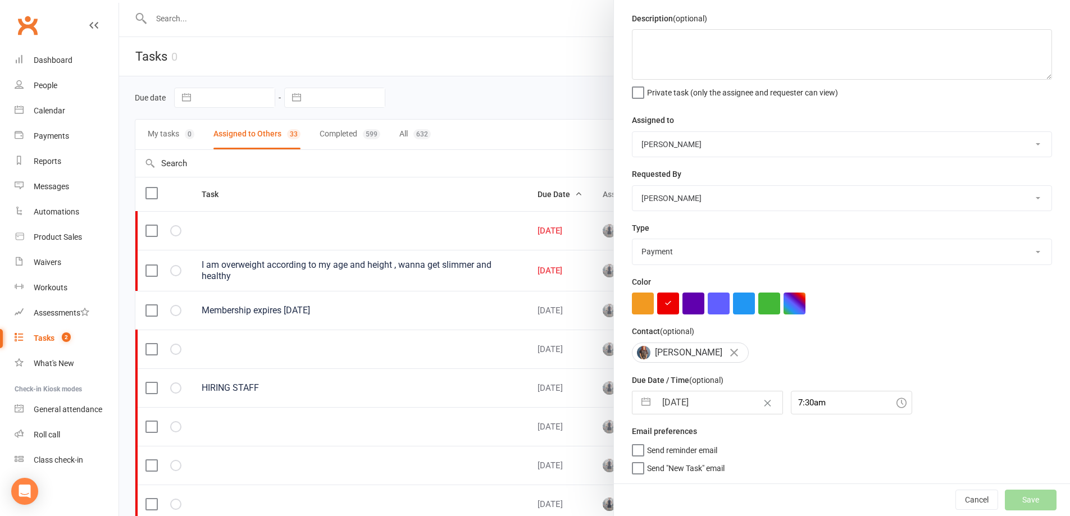
select select "started"
select select "waiting"
select select "started"
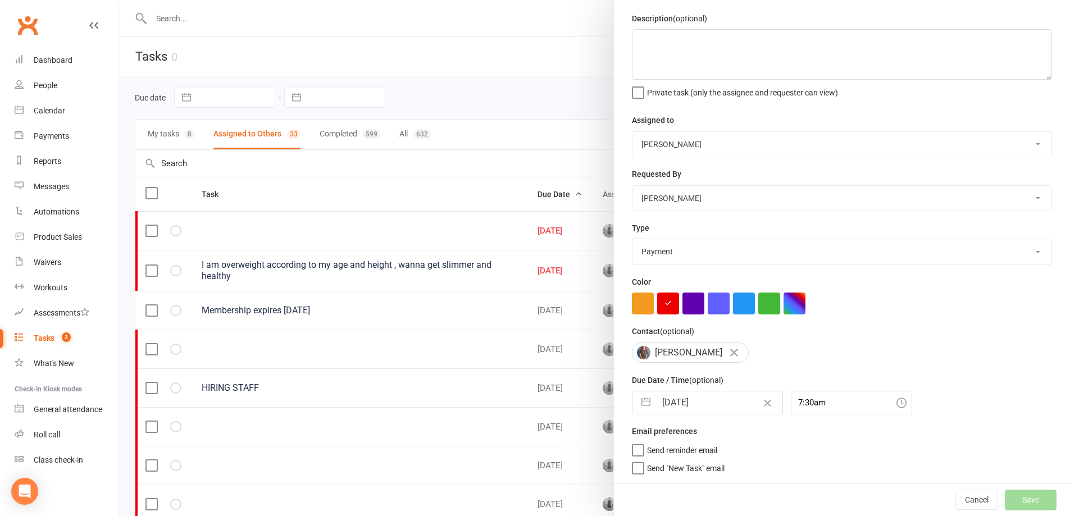
select select "started"
select select "waiting"
select select "started"
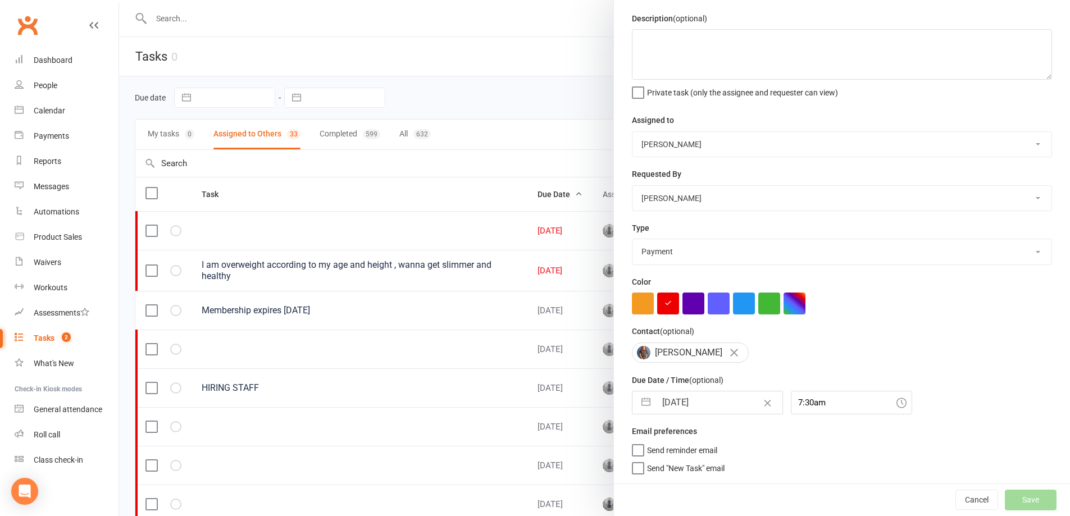
select select "waiting"
select select "started"
select select "waiting"
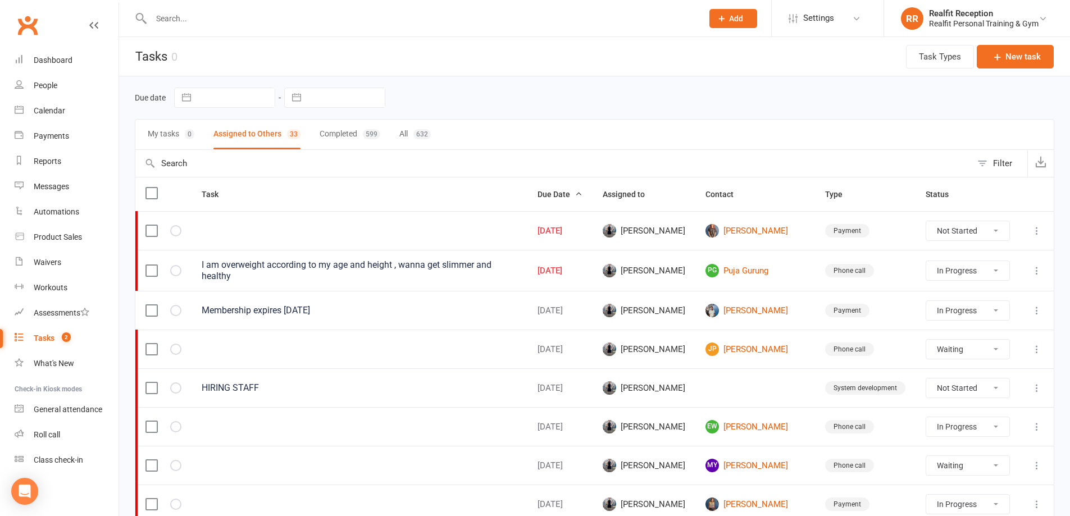
select select "started"
select select "waiting"
select select "started"
select select "waiting"
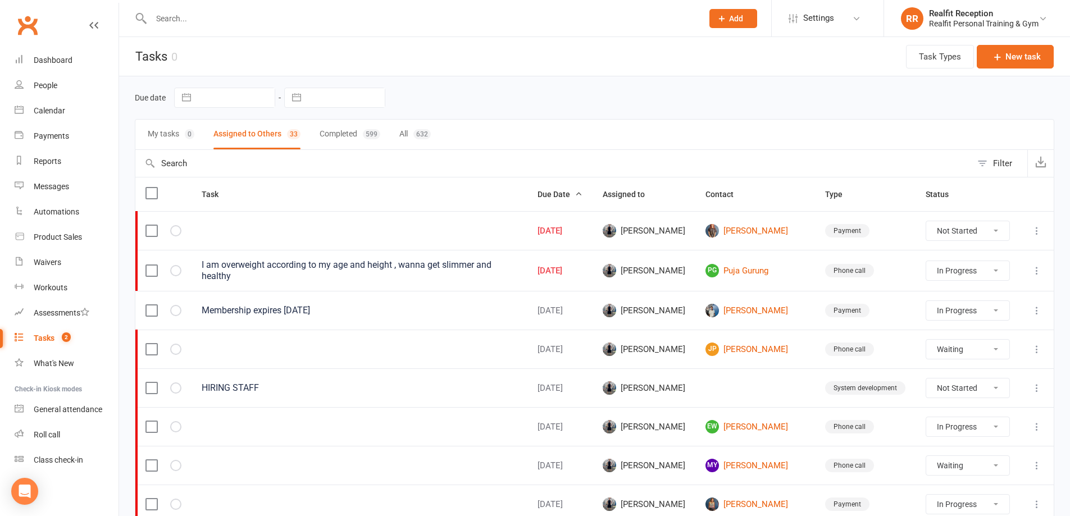
select select "started"
select select "waiting"
select select "started"
select select "waiting"
select select "started"
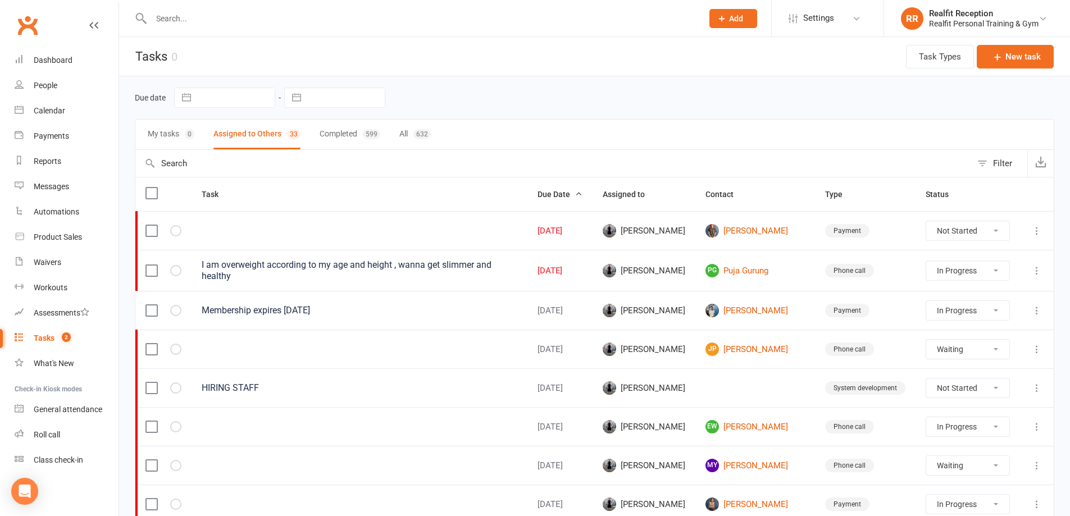
select select "started"
select select "waiting"
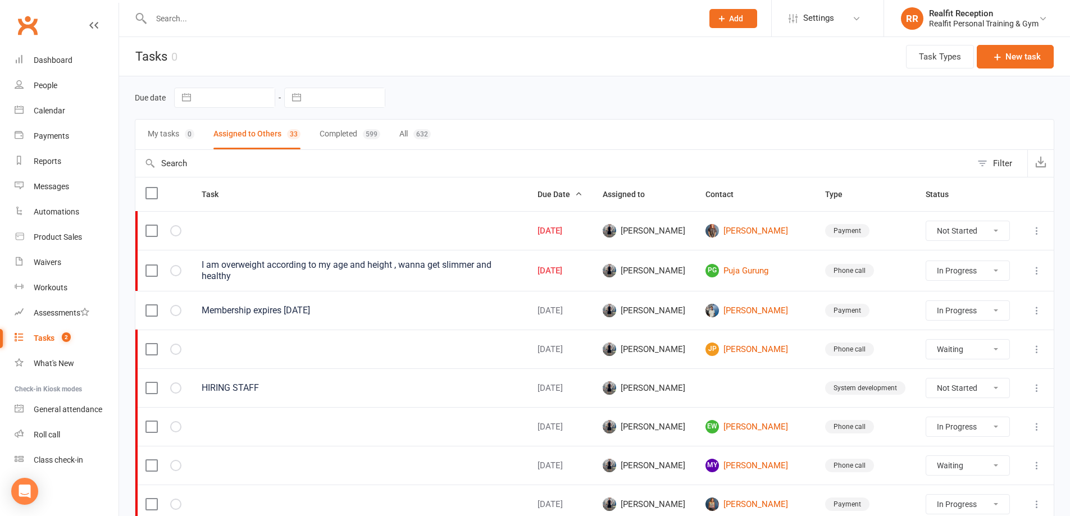
select select "waiting"
select select "started"
select select "waiting"
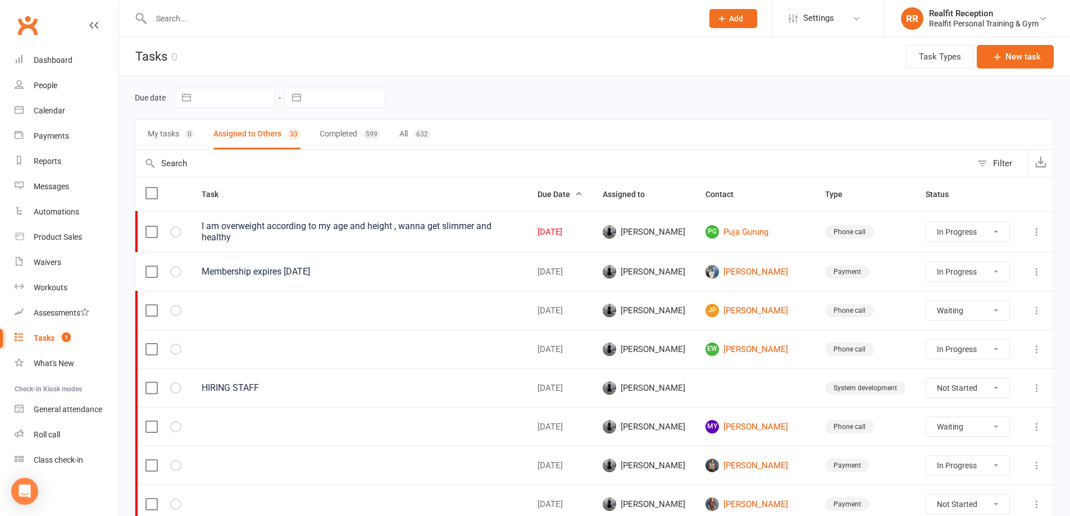
click at [1036, 230] on icon at bounding box center [1036, 231] width 11 height 11
click at [953, 275] on link "Edit" at bounding box center [979, 274] width 111 height 22
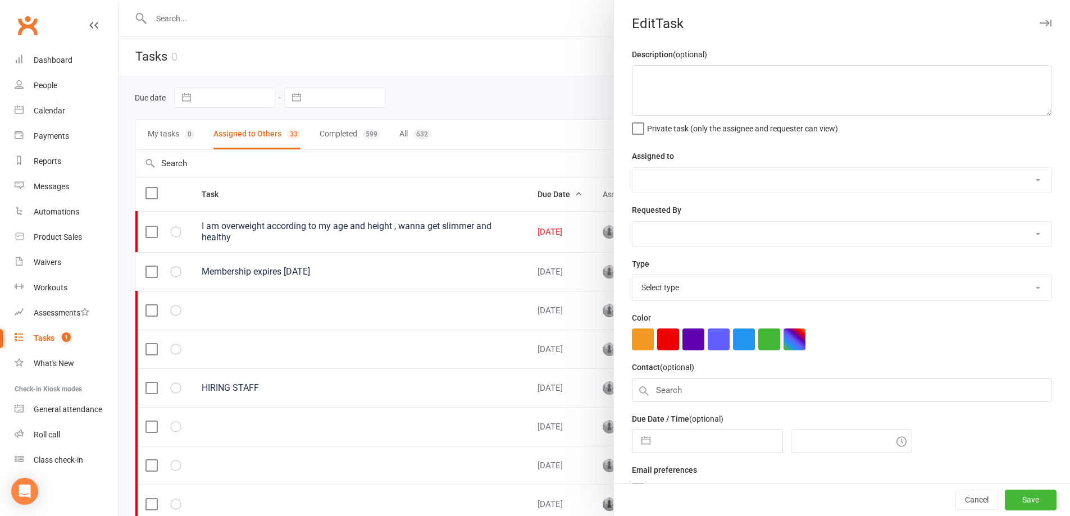
type textarea "I am overweight according to my age and height , wanna get slimmer and healthy"
select select "49223"
type input "13 Sep 2025"
type input "11:00am"
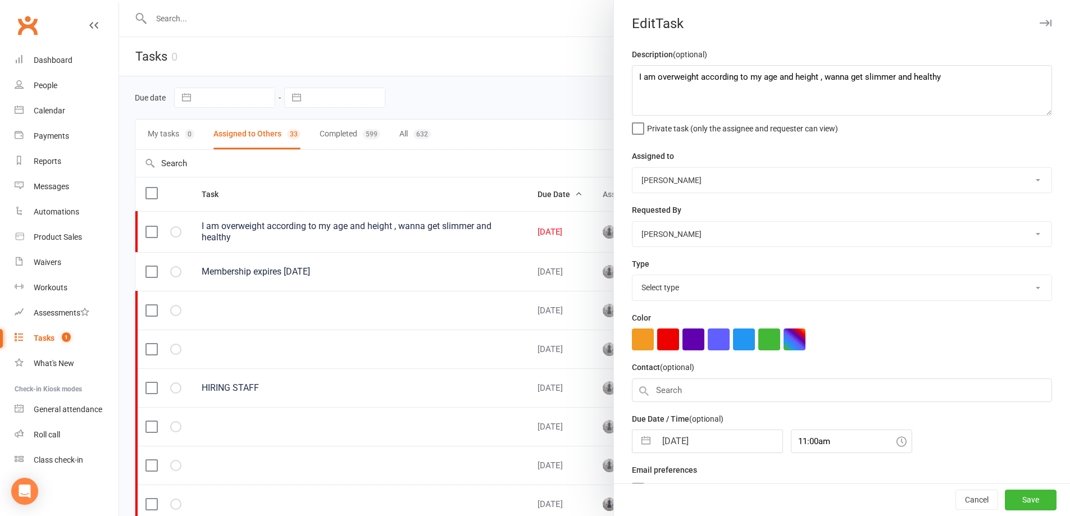
select select "26751"
select select "7"
select select "2025"
select select "8"
select select "2025"
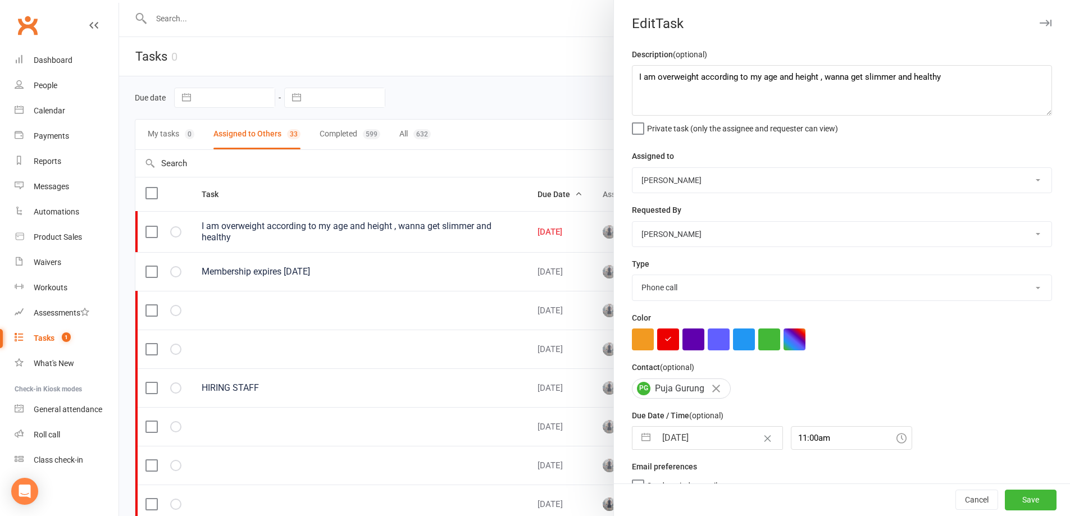
select select "9"
select select "2025"
drag, startPoint x: 712, startPoint y: 432, endPoint x: 716, endPoint y: 428, distance: 6.4
click at [712, 431] on input "13 Sep 2025" at bounding box center [719, 438] width 126 height 22
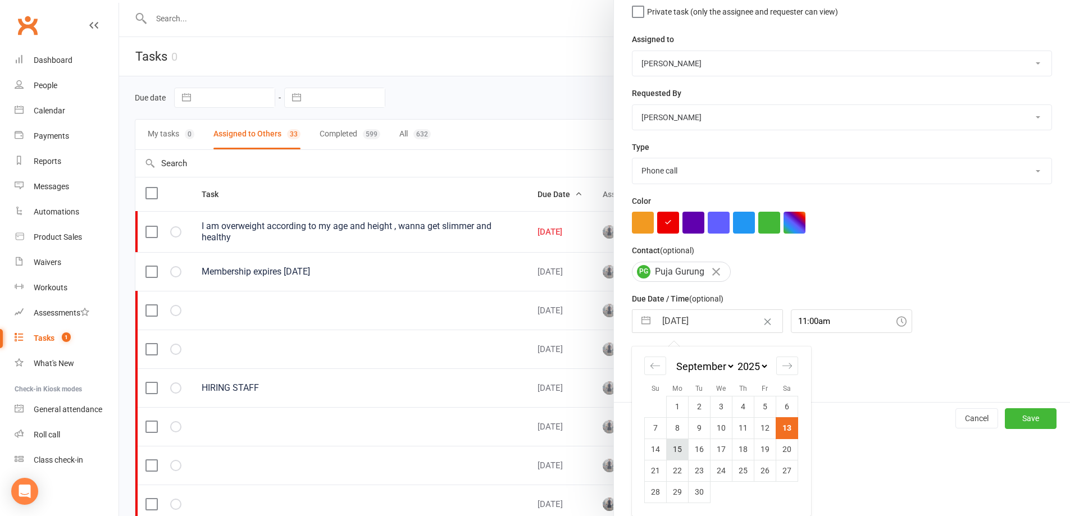
click at [676, 448] on td "15" at bounding box center [678, 449] width 22 height 21
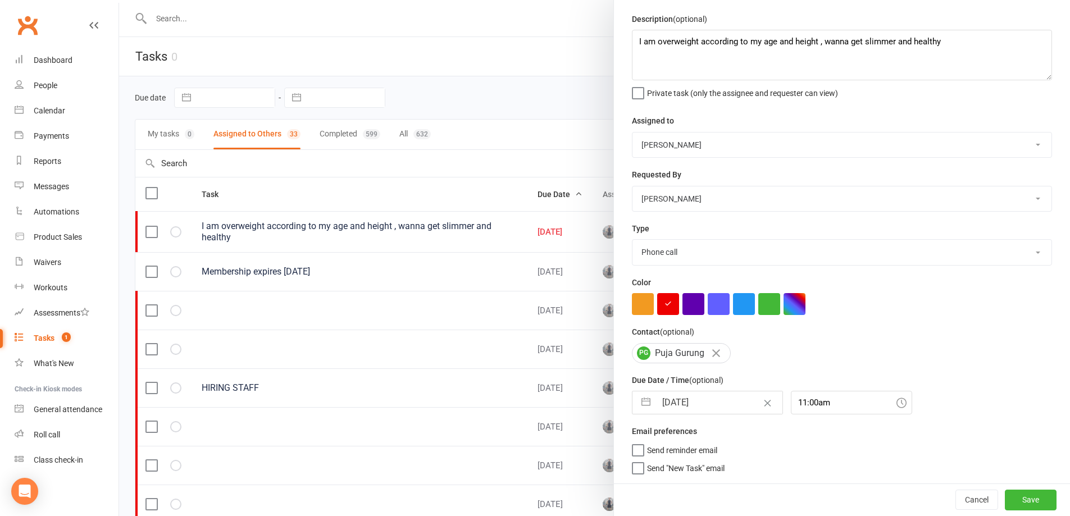
scroll to position [40, 0]
click at [1014, 503] on button "Save" at bounding box center [1031, 500] width 52 height 20
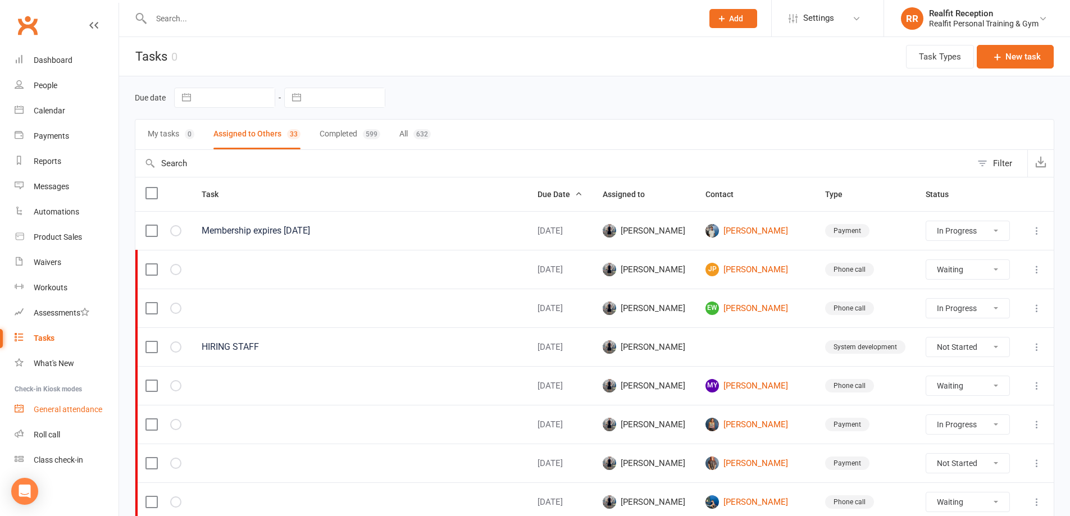
click at [67, 413] on div "General attendance" at bounding box center [68, 409] width 69 height 9
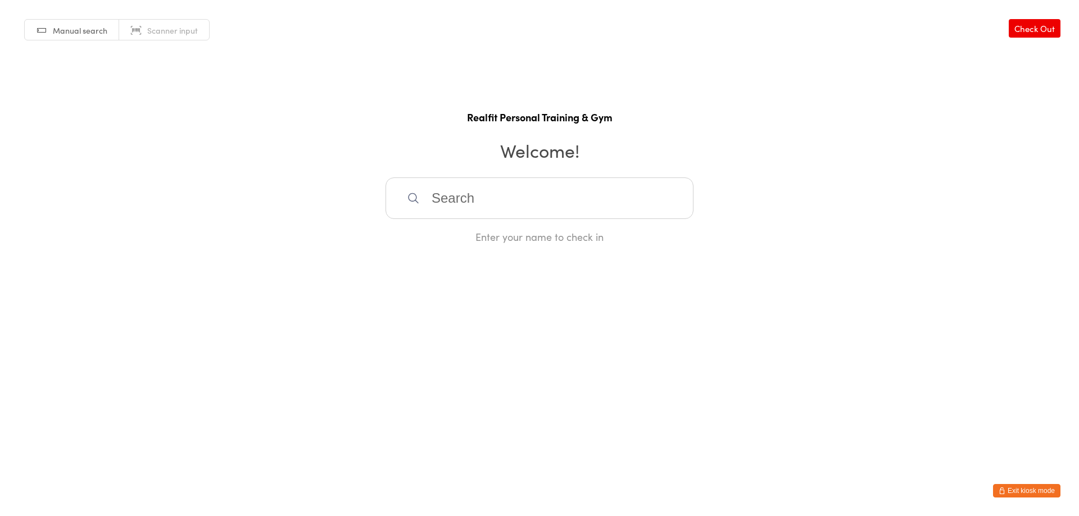
click at [476, 199] on input "search" at bounding box center [539, 199] width 308 height 42
type input "m"
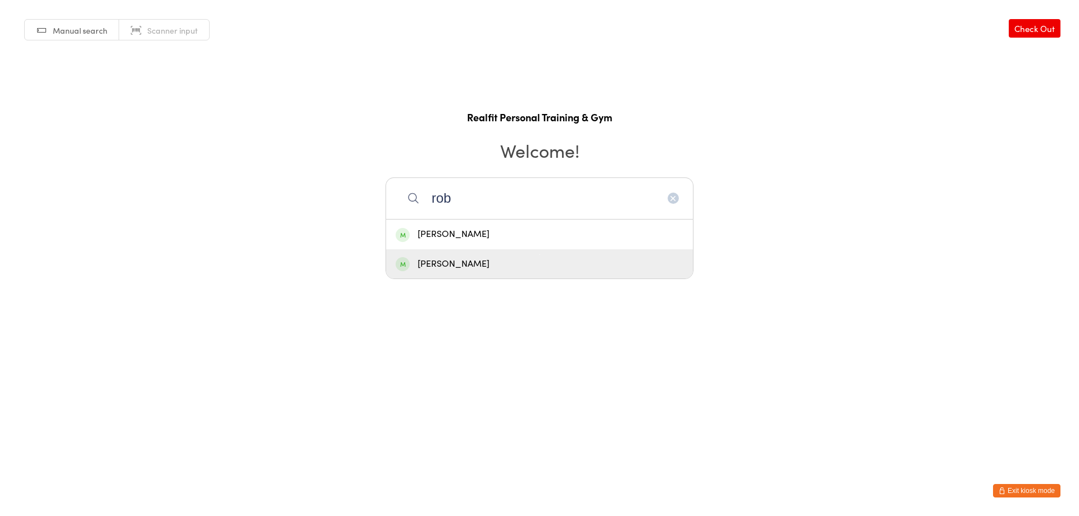
type input "rob"
click at [460, 268] on div "[PERSON_NAME]" at bounding box center [539, 264] width 288 height 15
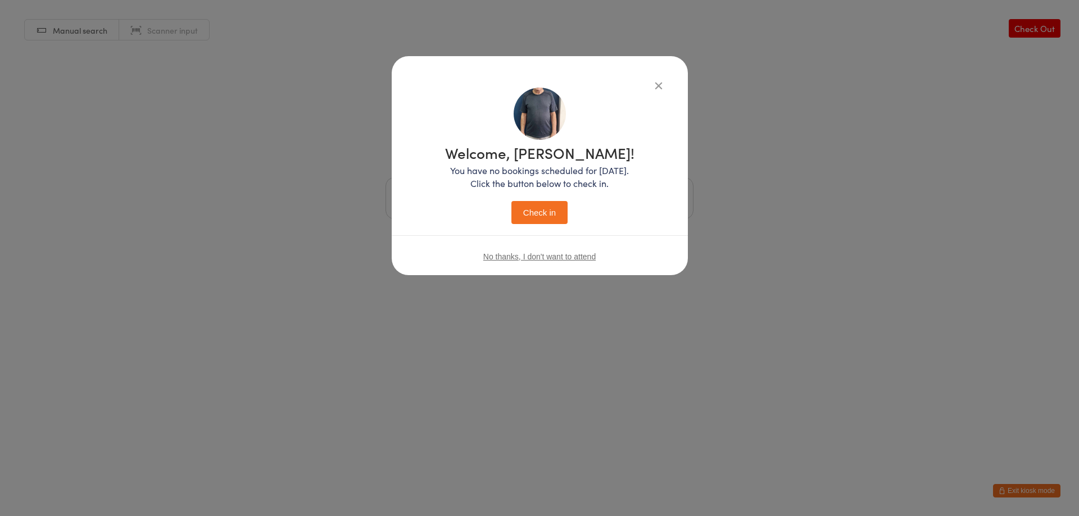
click at [521, 212] on button "Check in" at bounding box center [539, 212] width 56 height 23
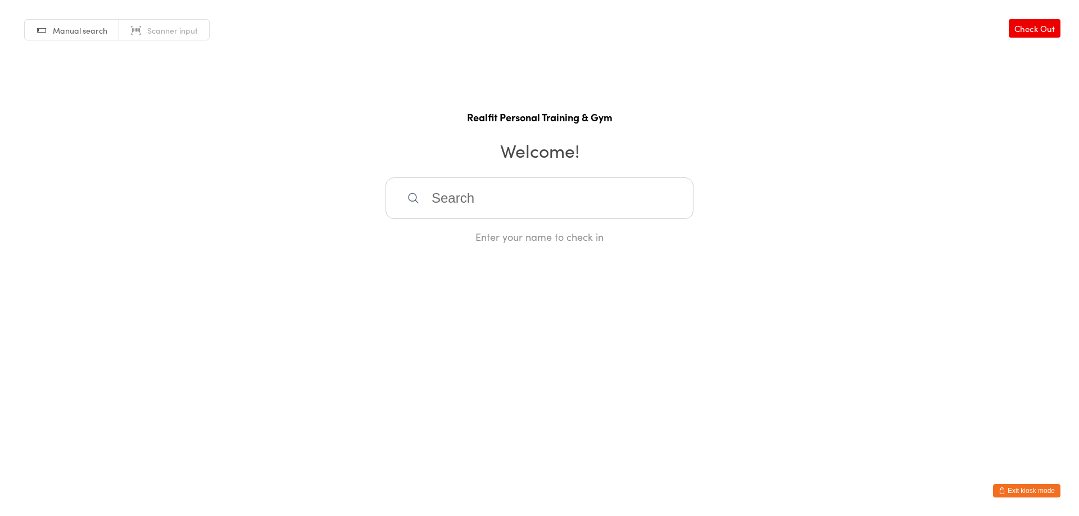
click at [1024, 489] on button "Exit kiosk mode" at bounding box center [1026, 490] width 67 height 13
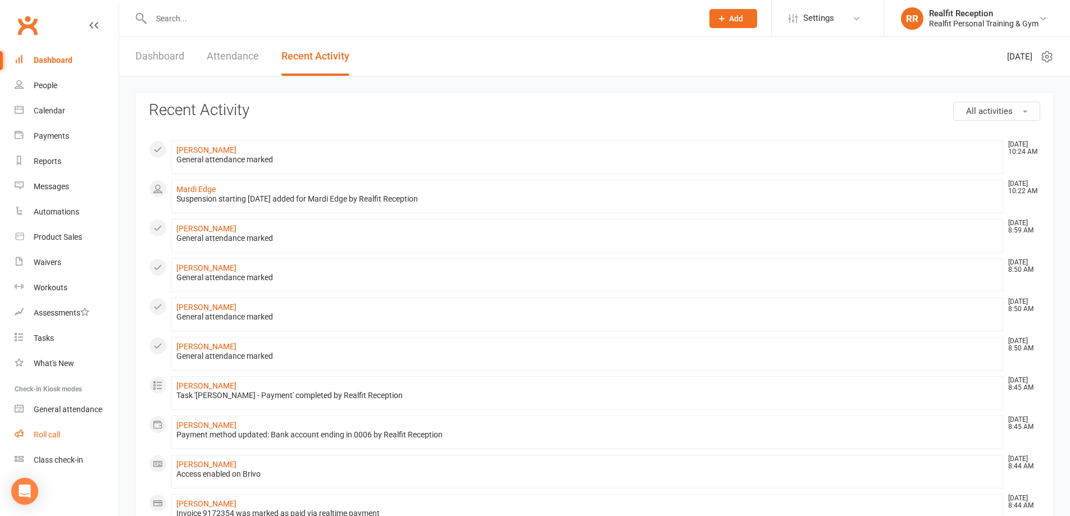
click at [49, 436] on div "Roll call" at bounding box center [47, 434] width 26 height 9
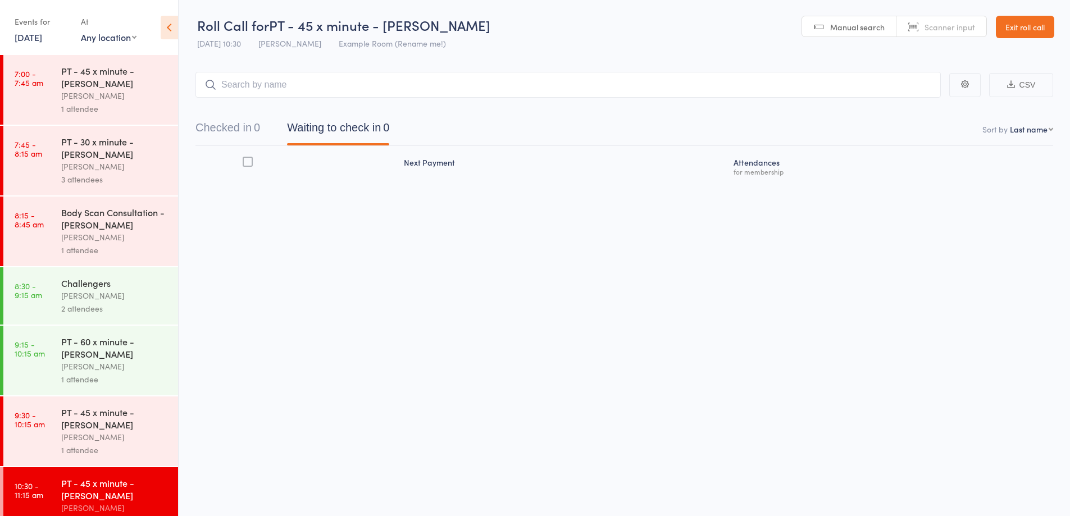
click at [382, 87] on input "search" at bounding box center [567, 85] width 745 height 26
type input "george"
click at [363, 102] on div "George Koufogiannis Drop in" at bounding box center [568, 109] width 744 height 26
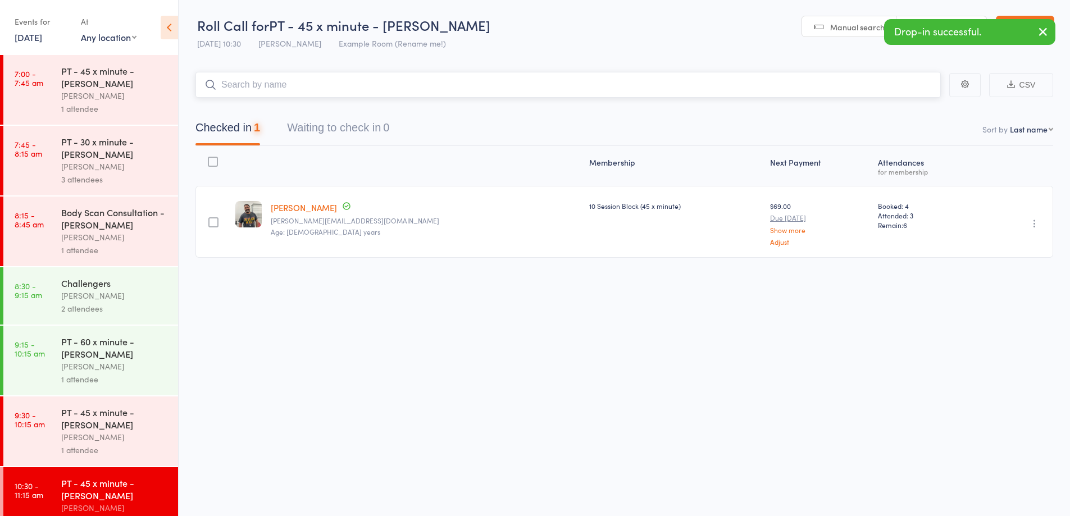
scroll to position [22, 0]
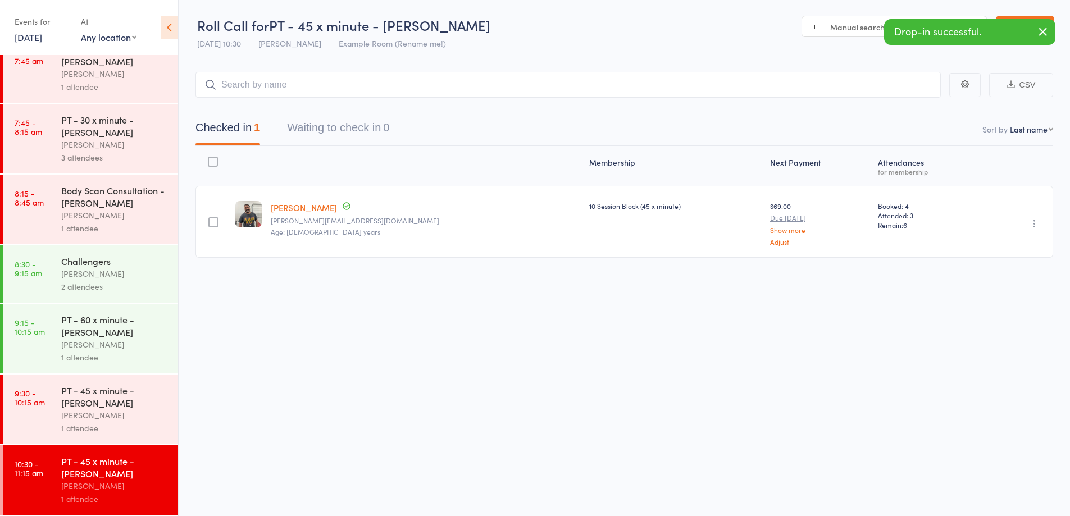
click at [152, 412] on div "[PERSON_NAME]" at bounding box center [114, 415] width 107 height 13
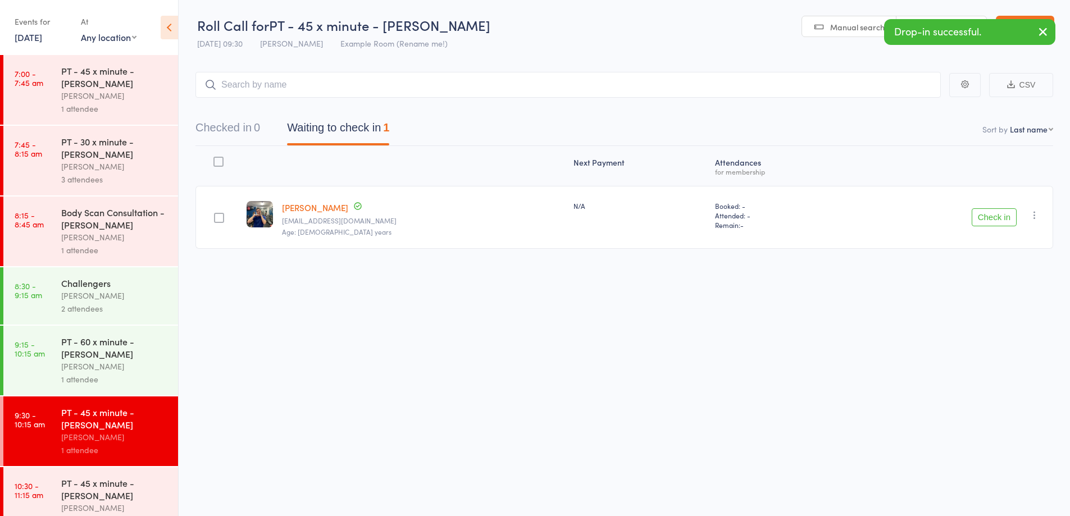
click at [1002, 219] on button "Check in" at bounding box center [994, 217] width 45 height 18
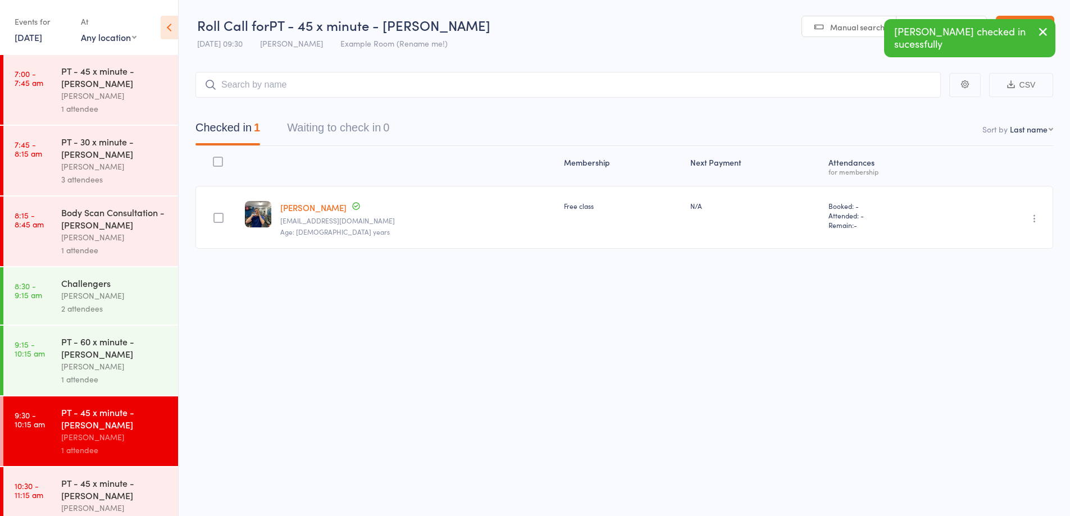
click at [1044, 28] on icon "button" at bounding box center [1042, 32] width 13 height 14
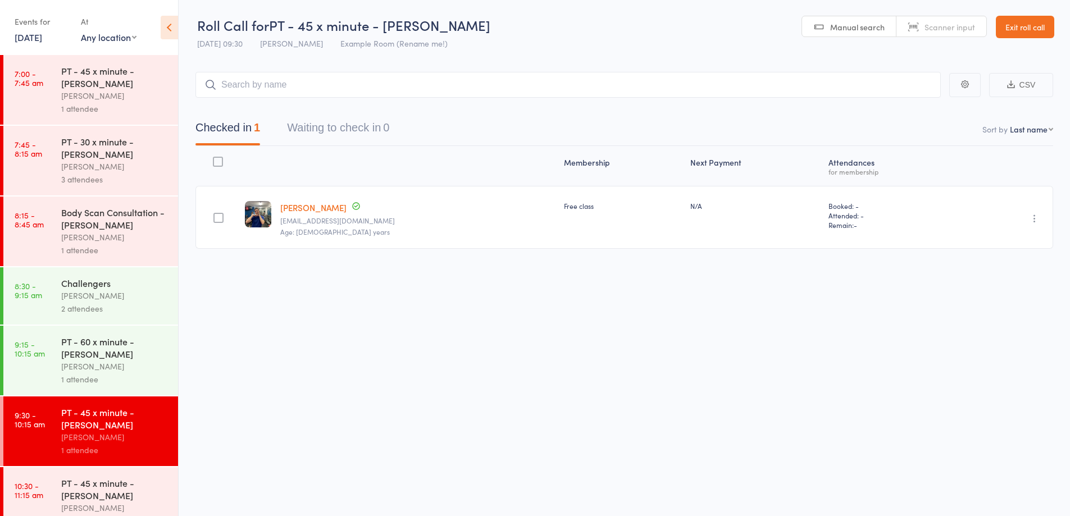
click at [1042, 28] on link "Exit roll call" at bounding box center [1025, 27] width 58 height 22
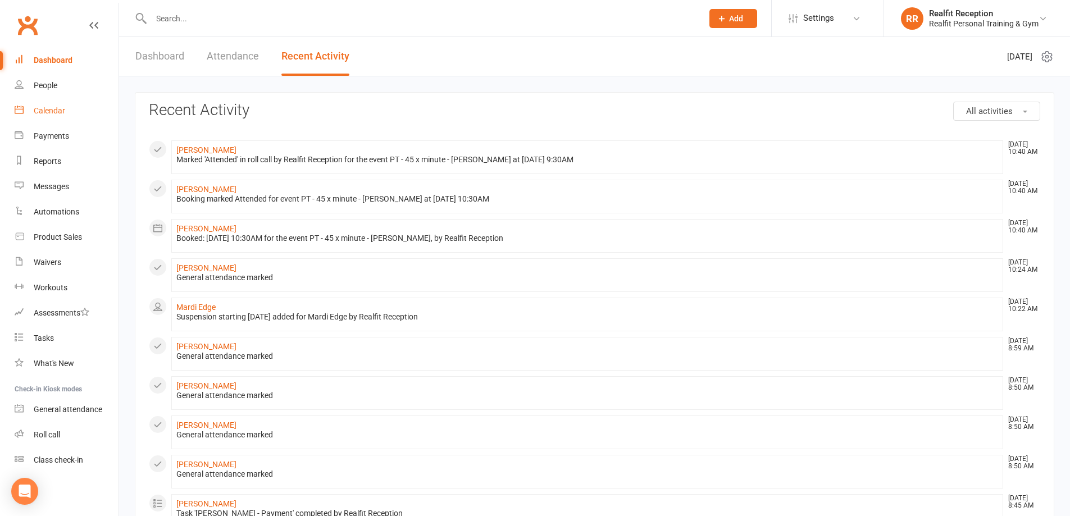
click at [41, 108] on div "Calendar" at bounding box center [49, 110] width 31 height 9
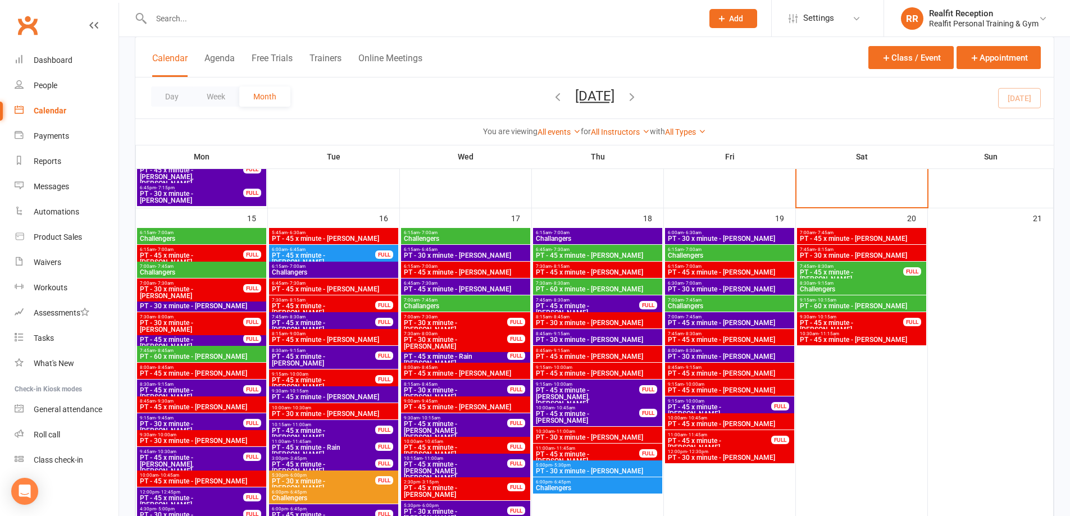
scroll to position [955, 0]
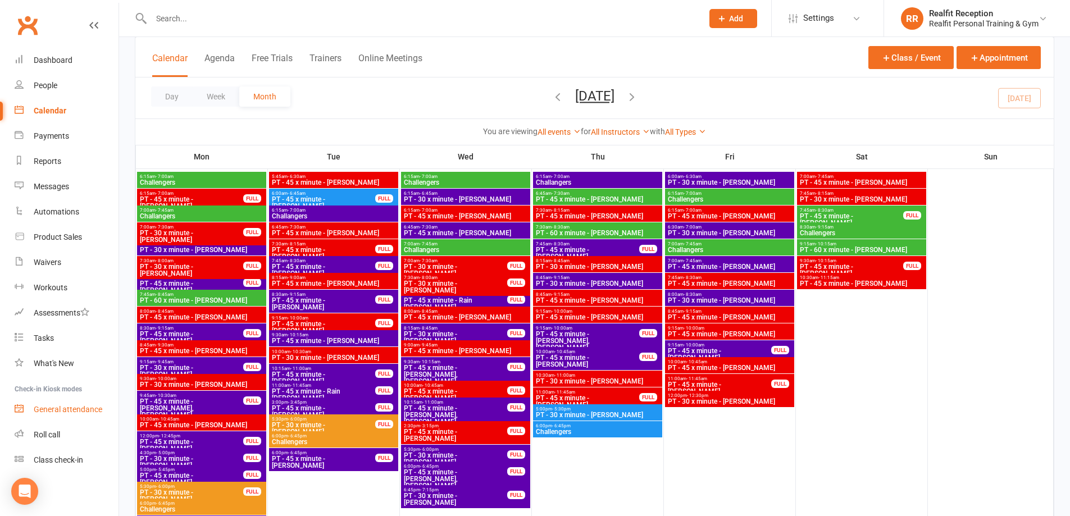
click at [54, 411] on div "General attendance" at bounding box center [68, 409] width 69 height 9
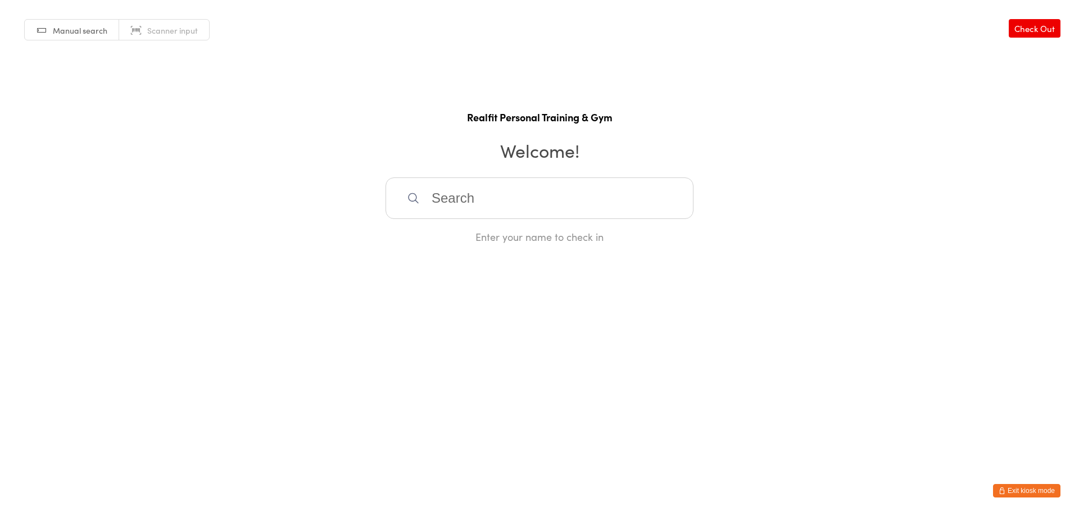
click at [454, 204] on input "search" at bounding box center [539, 199] width 308 height 42
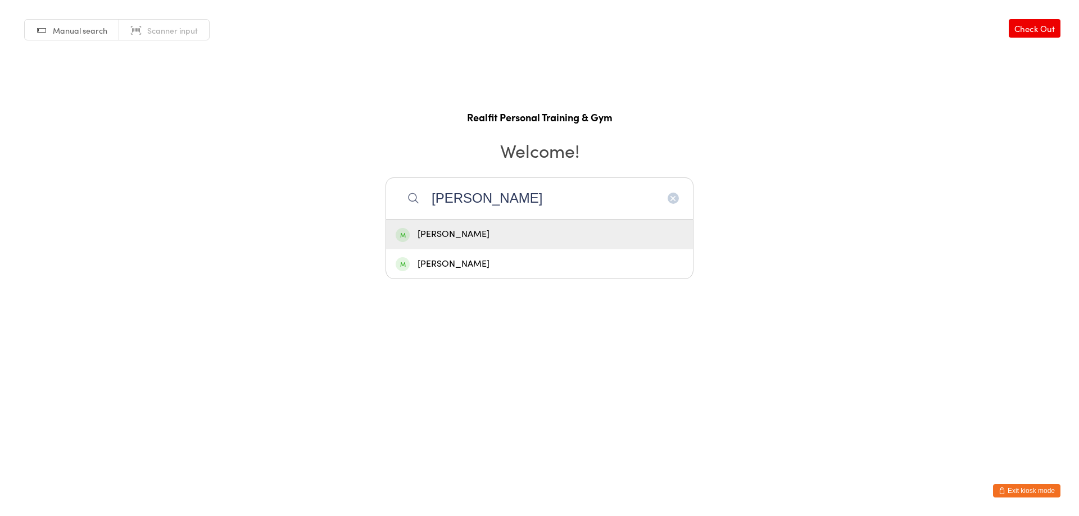
type input "[PERSON_NAME]"
click at [490, 239] on div "[PERSON_NAME]" at bounding box center [539, 234] width 288 height 15
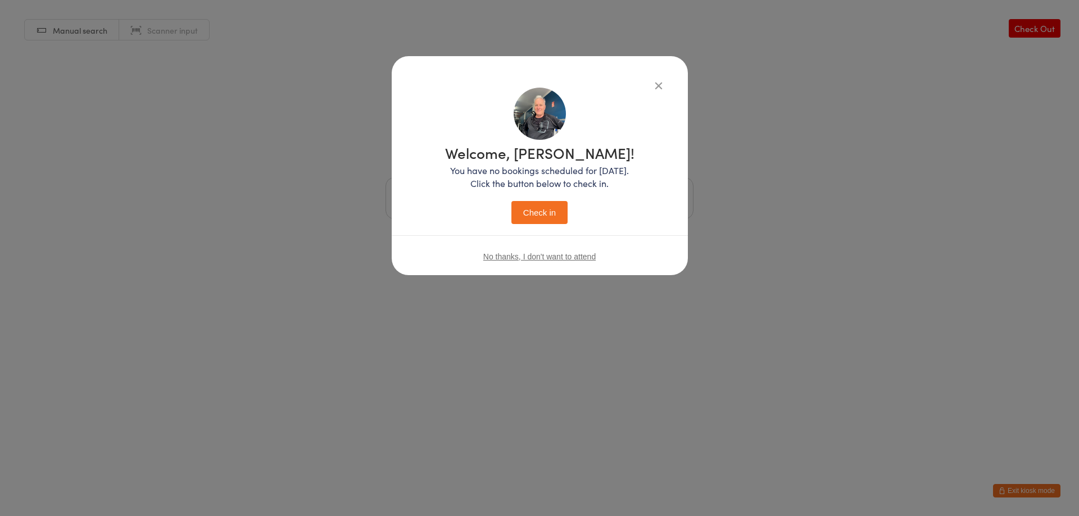
click at [552, 214] on button "Check in" at bounding box center [539, 212] width 56 height 23
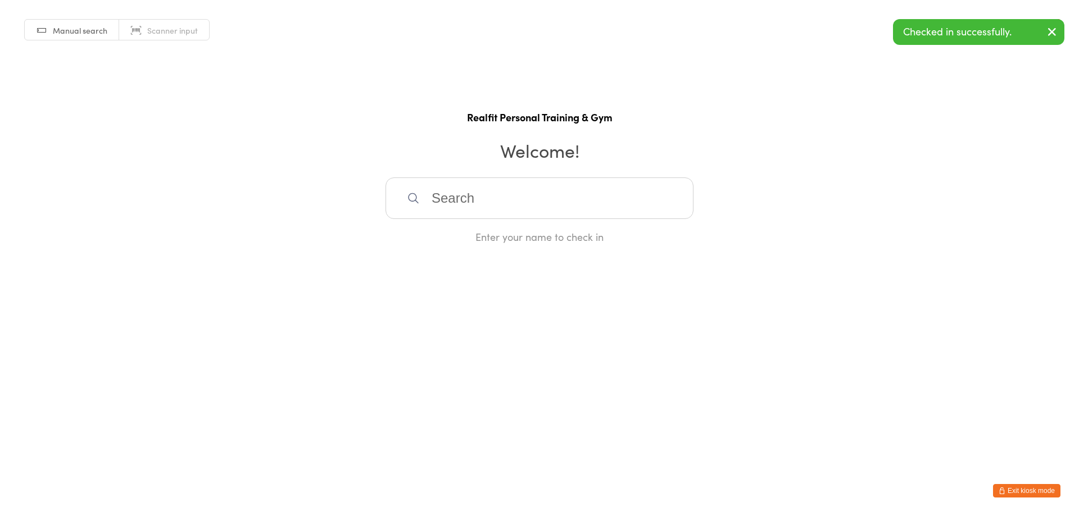
click at [1004, 490] on icon "button" at bounding box center [1001, 491] width 7 height 7
